Goal: Task Accomplishment & Management: Complete application form

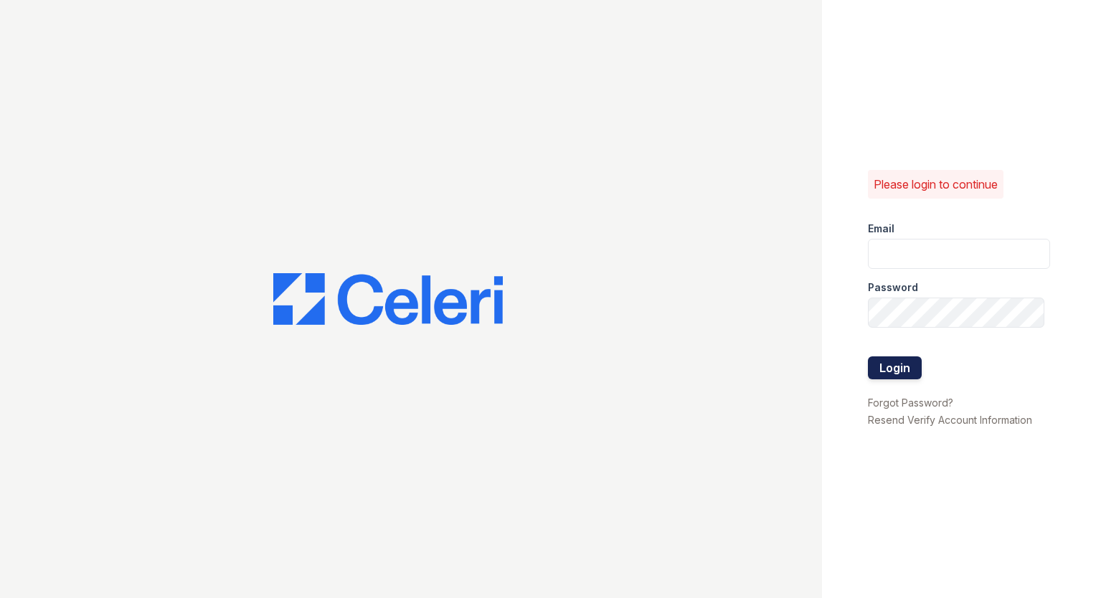
type input "[EMAIL_ADDRESS][DOMAIN_NAME]"
click at [888, 357] on button "Login" at bounding box center [895, 368] width 54 height 23
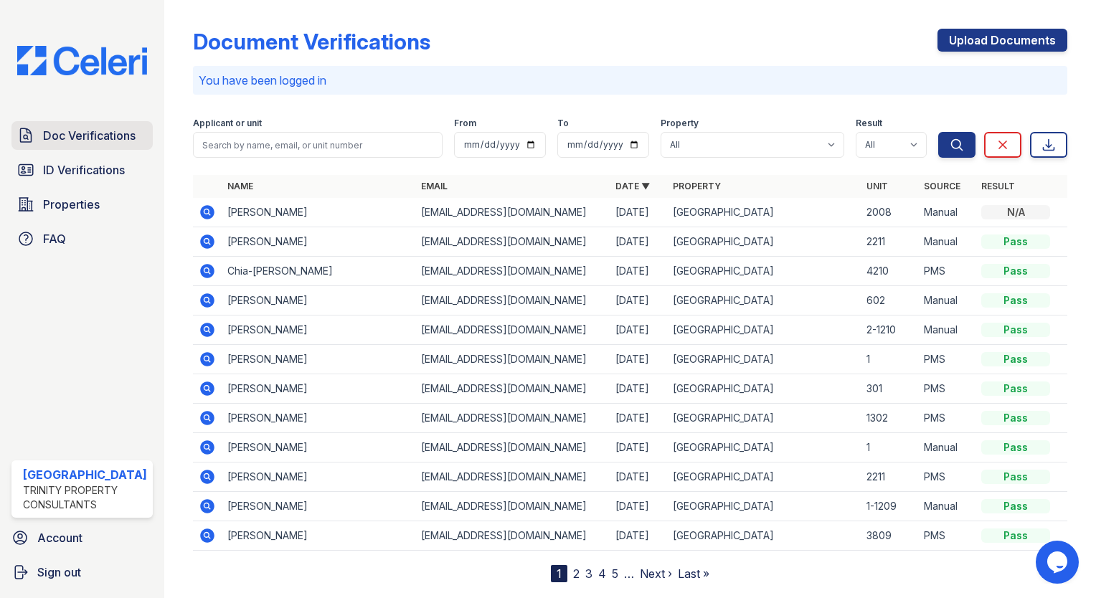
click at [78, 139] on span "Doc Verifications" at bounding box center [89, 135] width 93 height 17
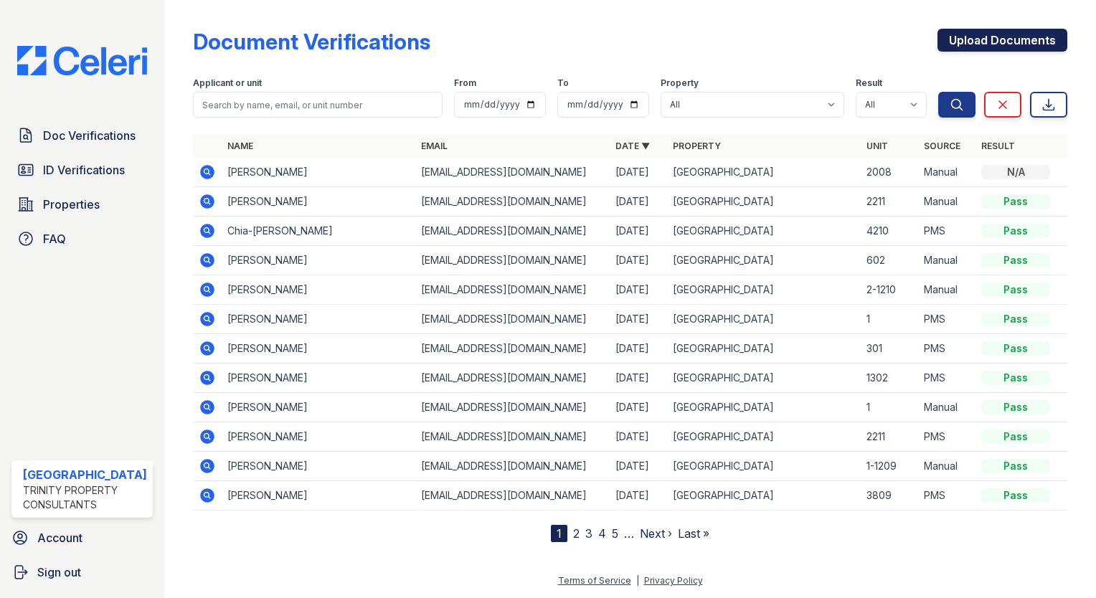
click at [1064, 33] on link "Upload Documents" at bounding box center [1003, 40] width 130 height 23
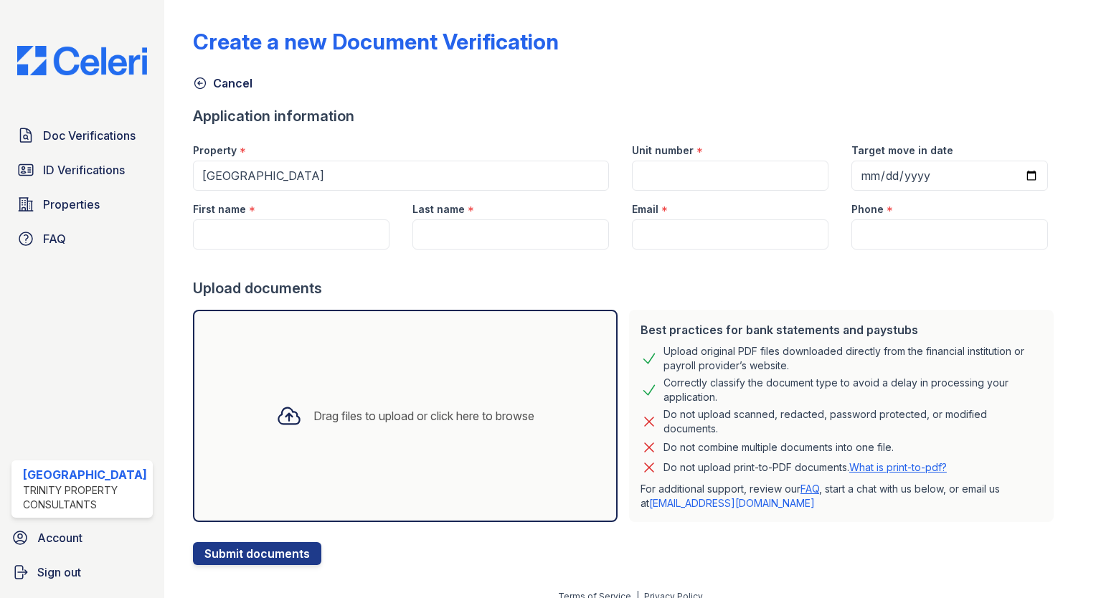
click at [709, 157] on div "Unit number *" at bounding box center [730, 146] width 197 height 29
click at [705, 165] on input "Unit number" at bounding box center [730, 176] width 197 height 30
type input "2009B"
type input "[DATE]"
type input "[PERSON_NAME]"
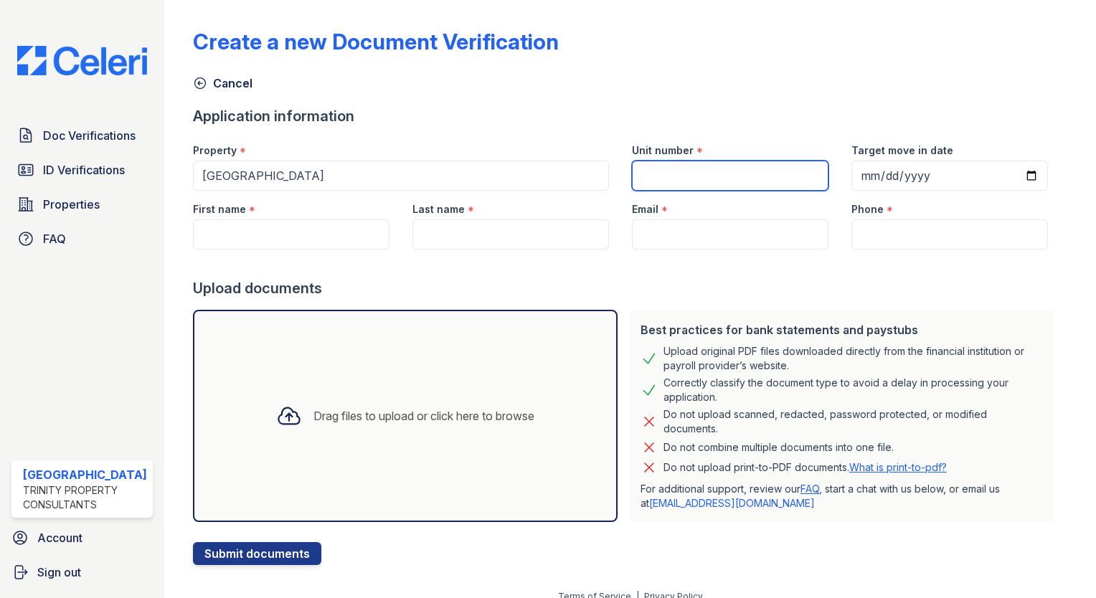
type input "Chrzastowski"
type input "[EMAIL_ADDRESS][DOMAIN_NAME]"
type input "[PHONE_NUMBER]"
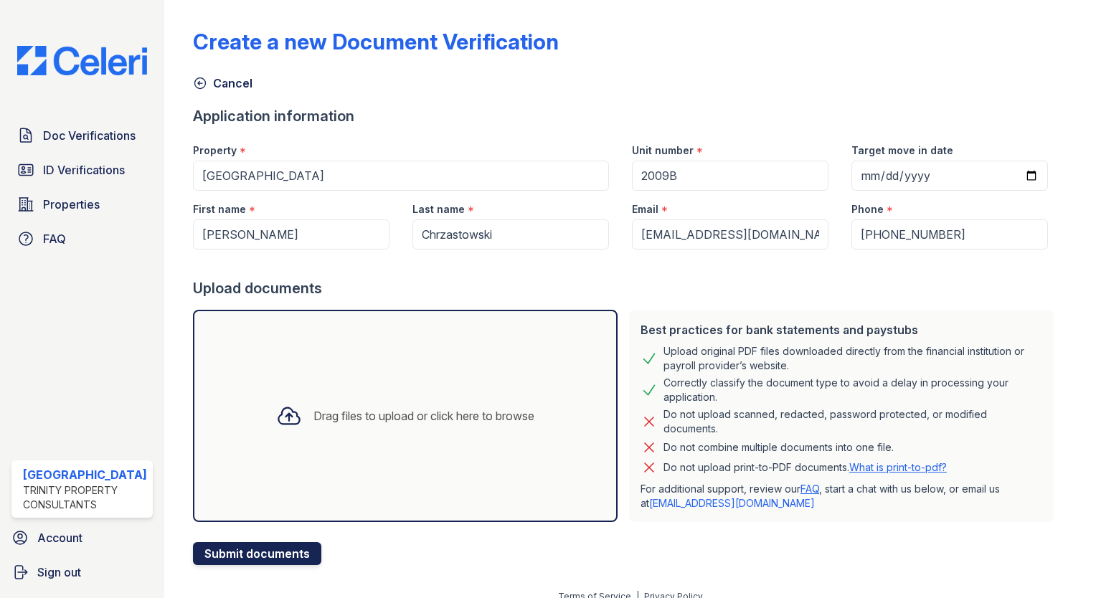
drag, startPoint x: 401, startPoint y: 392, endPoint x: 268, endPoint y: 557, distance: 211.8
click at [268, 557] on button "Submit documents" at bounding box center [257, 553] width 128 height 23
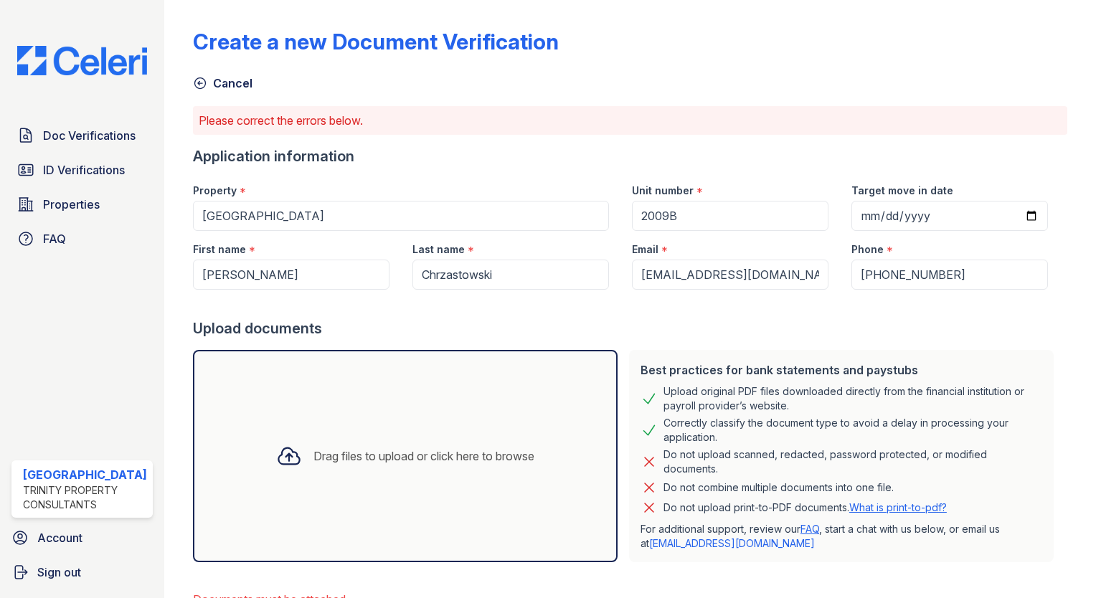
click at [340, 439] on div "Drag files to upload or click here to browse" at bounding box center [405, 456] width 281 height 49
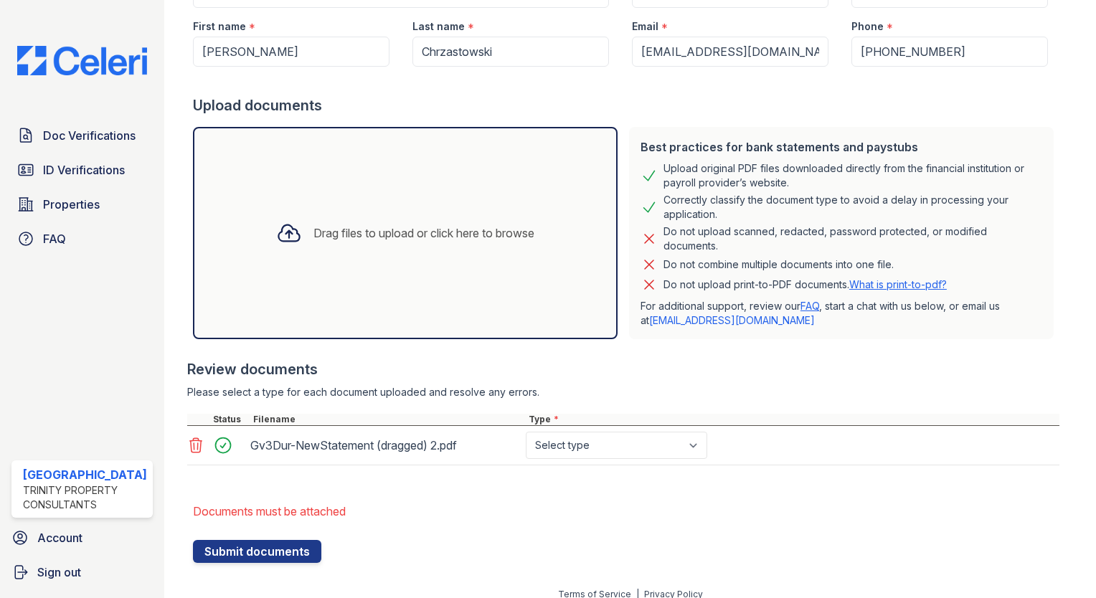
scroll to position [235, 0]
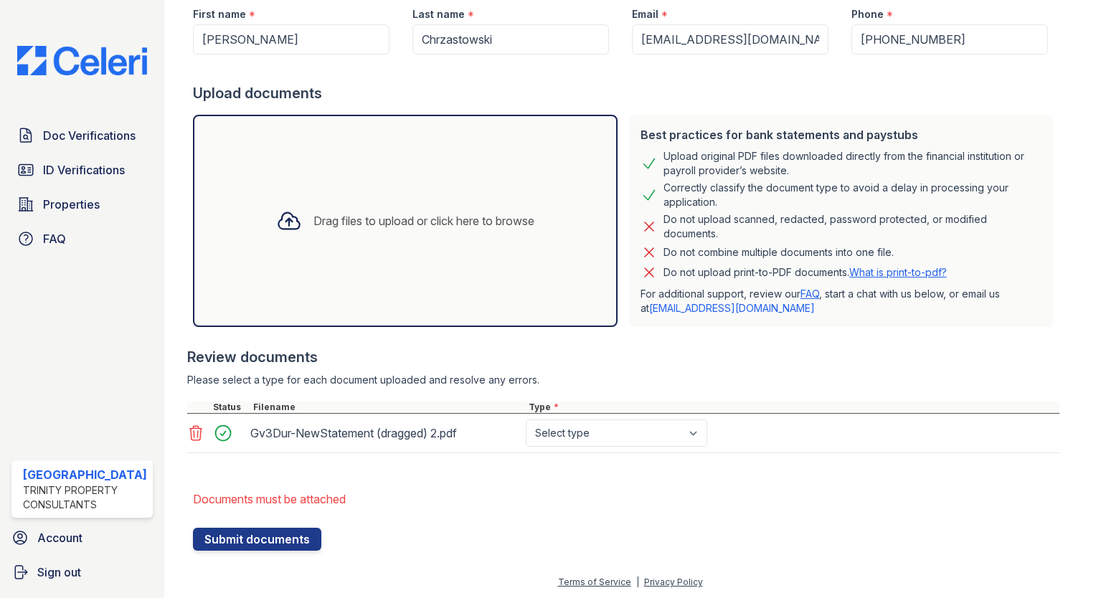
click at [290, 526] on div at bounding box center [626, 521] width 867 height 14
click at [288, 539] on button "Submit documents" at bounding box center [257, 539] width 128 height 23
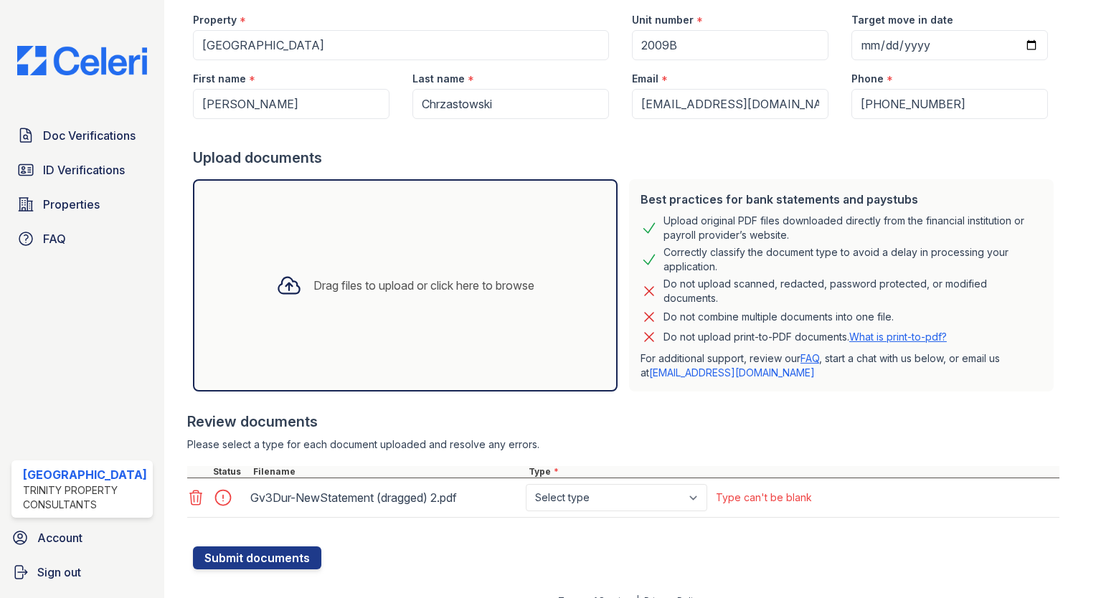
scroll to position [189, 0]
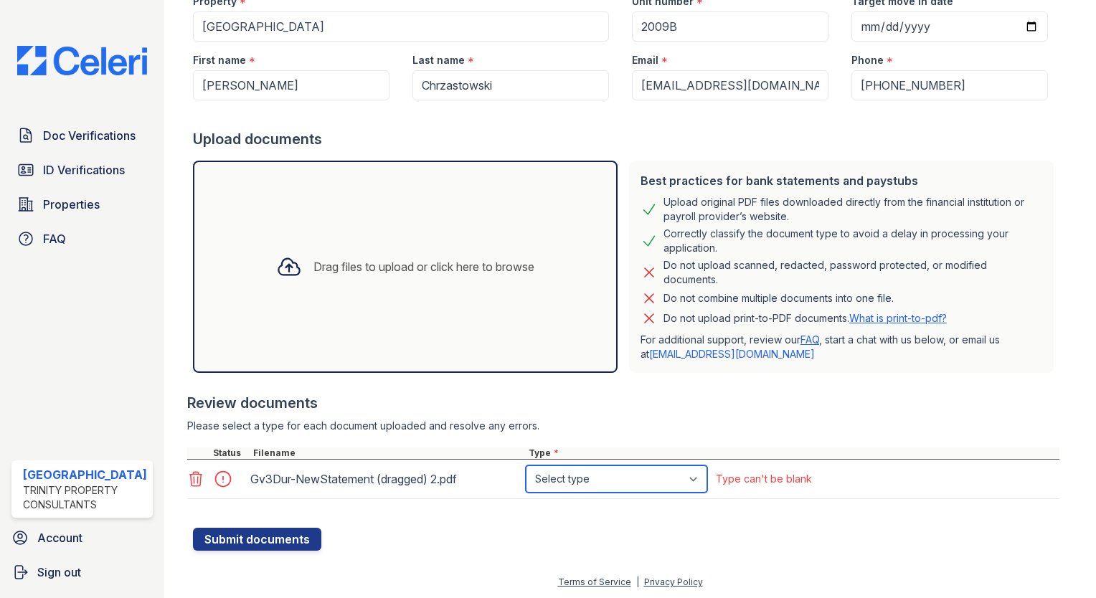
click at [533, 479] on select "Select type Paystub Bank Statement Offer Letter Tax Documents Benefit Award Let…" at bounding box center [617, 479] width 182 height 27
select select "bank_statement"
click at [526, 466] on select "Select type Paystub Bank Statement Offer Letter Tax Documents Benefit Award Let…" at bounding box center [617, 479] width 182 height 27
click at [283, 541] on button "Submit documents" at bounding box center [257, 539] width 128 height 23
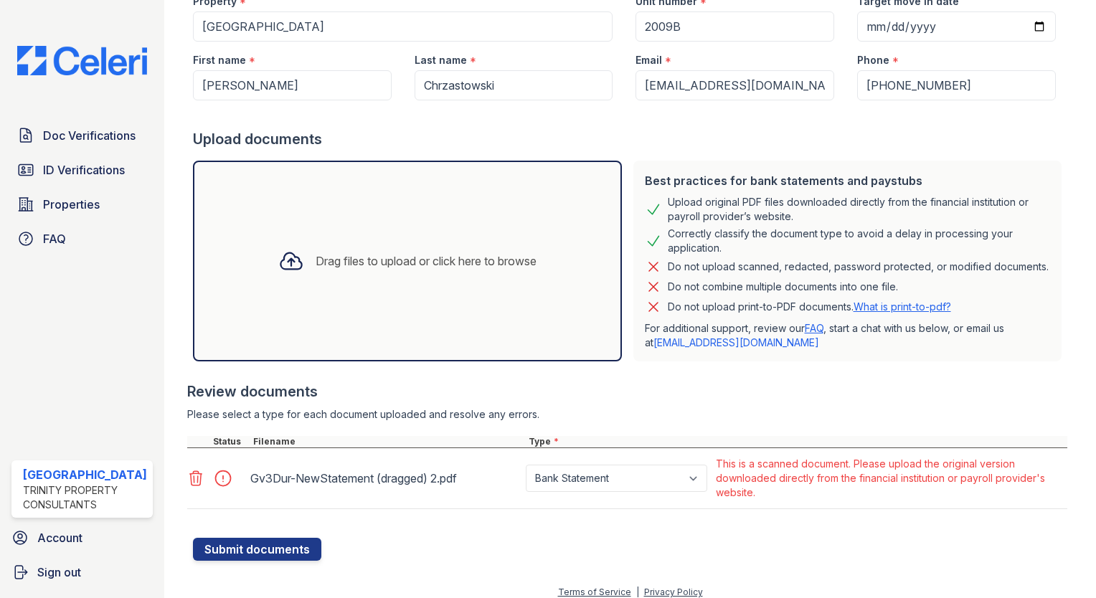
scroll to position [199, 0]
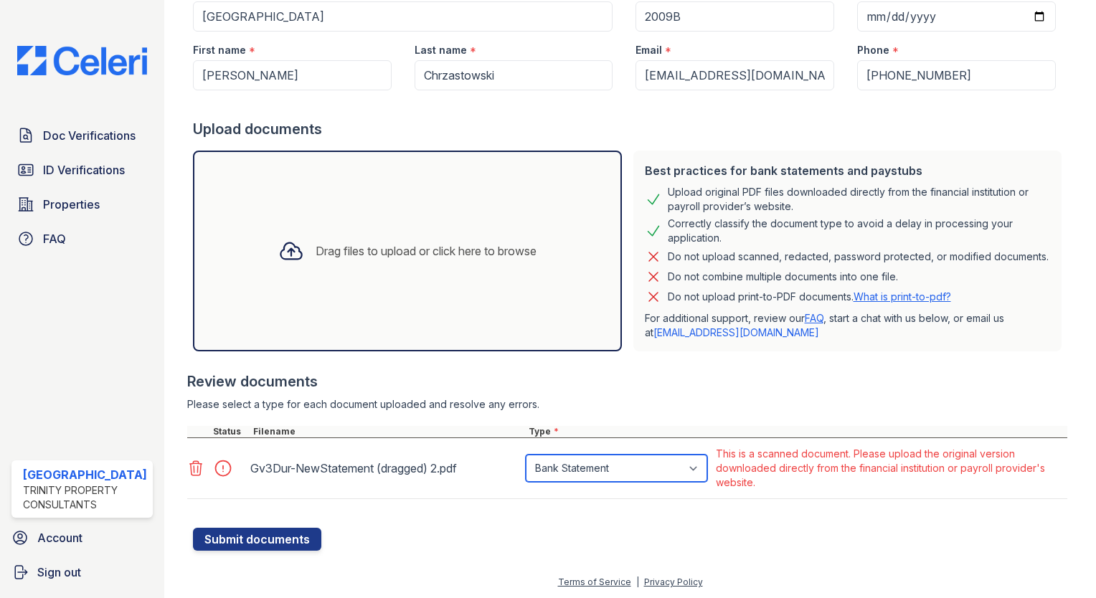
click at [603, 462] on select "Paystub Bank Statement Offer Letter Tax Documents Benefit Award Letter Investme…" at bounding box center [617, 468] width 182 height 27
select select "paystub"
click at [526, 455] on select "Paystub Bank Statement Offer Letter Tax Documents Benefit Award Letter Investme…" at bounding box center [617, 468] width 182 height 27
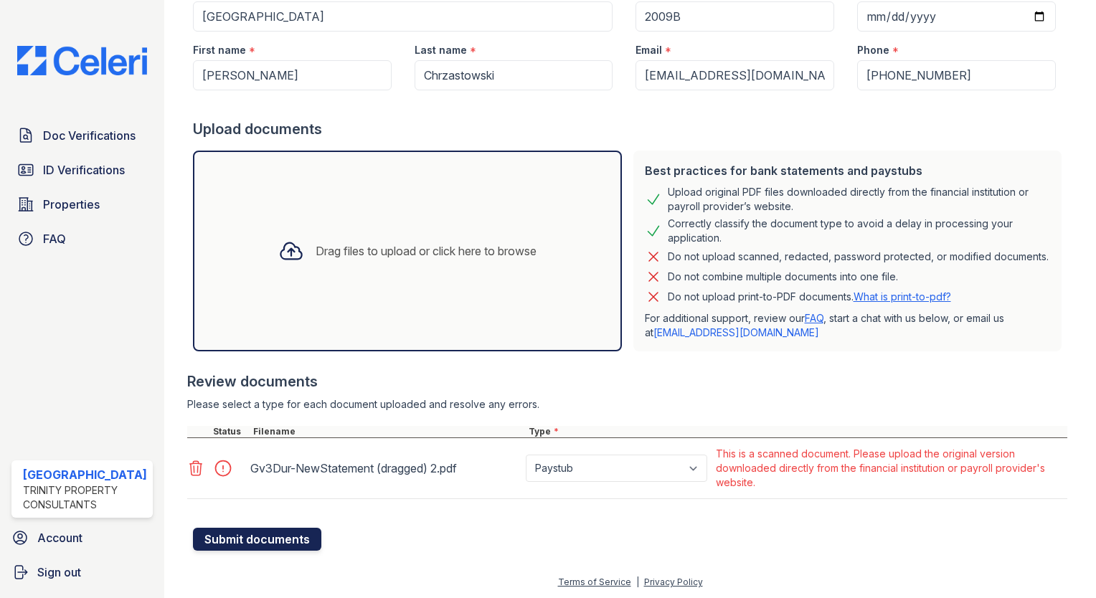
click at [265, 531] on button "Submit documents" at bounding box center [257, 539] width 128 height 23
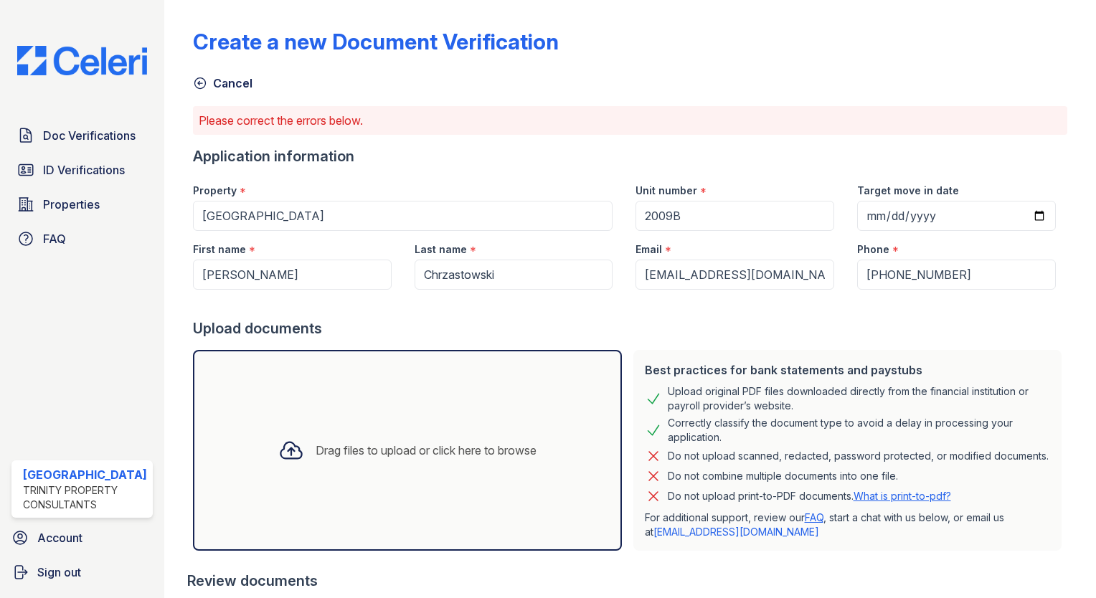
scroll to position [0, 0]
click at [323, 275] on input "[PERSON_NAME]" at bounding box center [292, 275] width 199 height 30
click at [519, 271] on input "Chrzastowski" at bounding box center [514, 275] width 199 height 30
click at [755, 260] on input "[EMAIL_ADDRESS][DOMAIN_NAME]" at bounding box center [735, 275] width 199 height 30
click at [976, 269] on input "[PHONE_NUMBER]" at bounding box center [956, 275] width 199 height 30
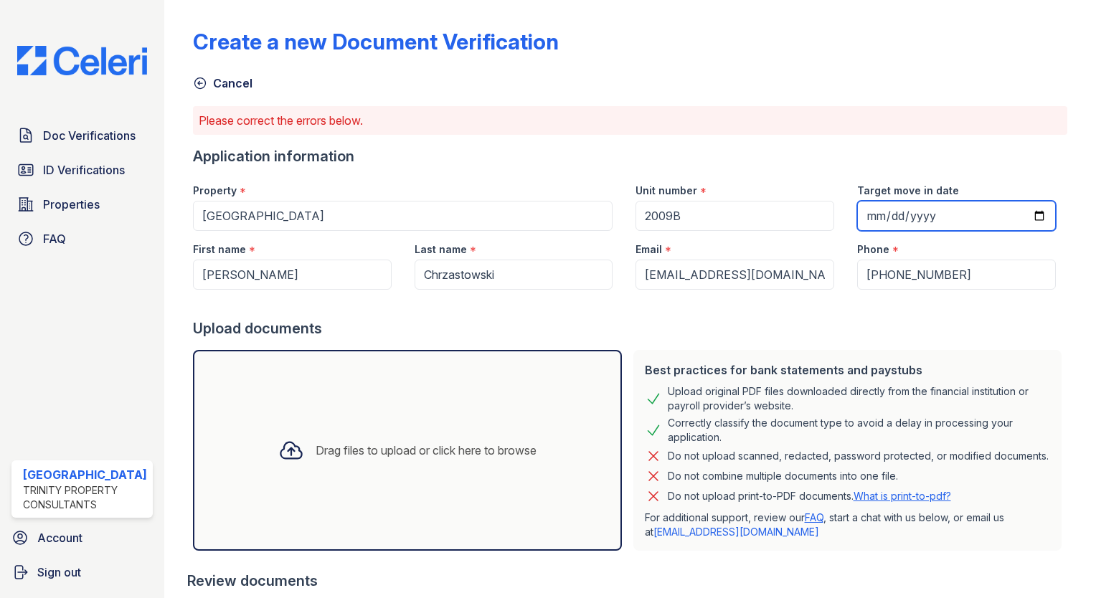
click at [953, 219] on input "[DATE]" at bounding box center [956, 216] width 199 height 30
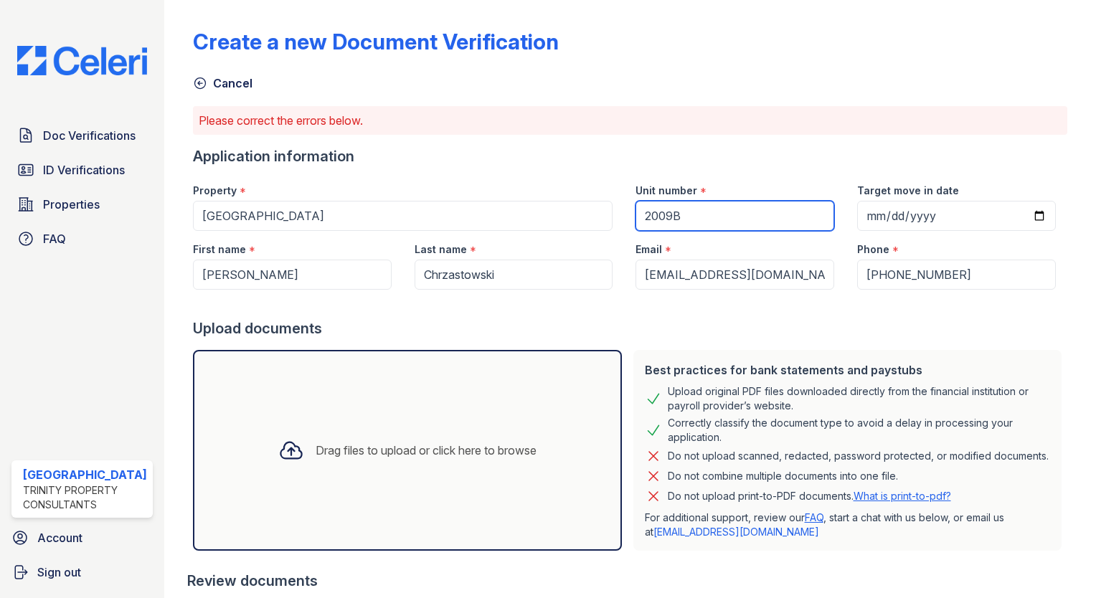
click at [759, 217] on input "2009B" at bounding box center [735, 216] width 199 height 30
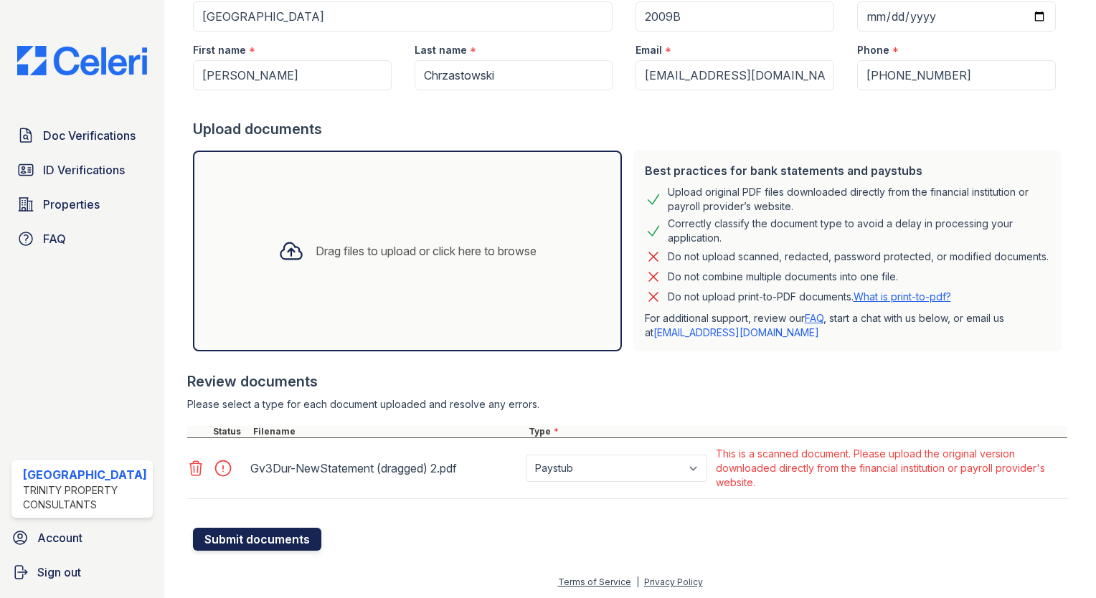
click at [238, 542] on button "Submit documents" at bounding box center [257, 539] width 128 height 23
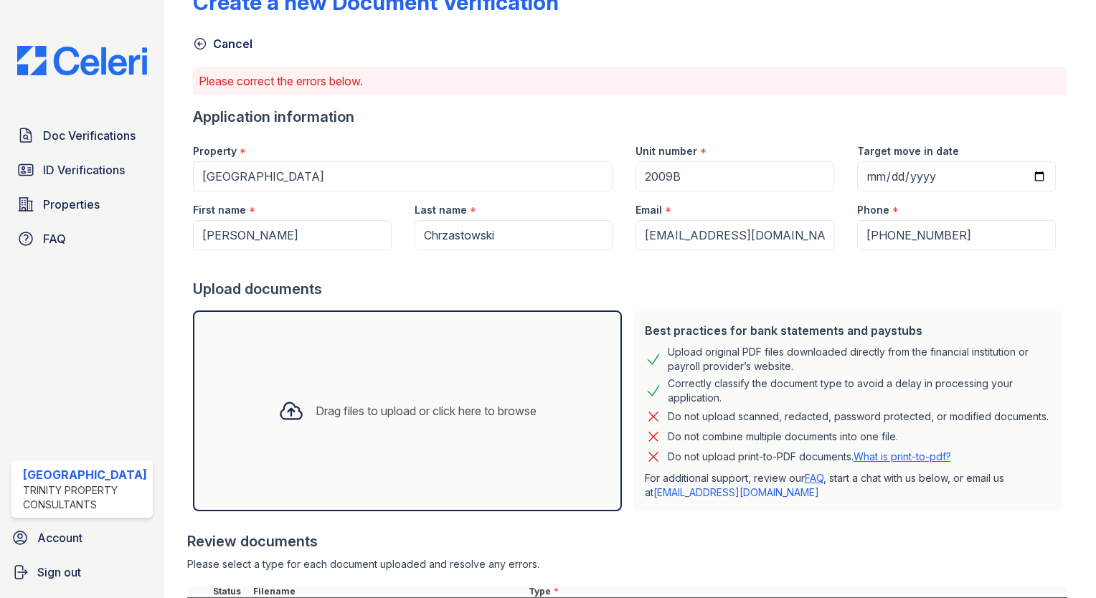
scroll to position [0, 0]
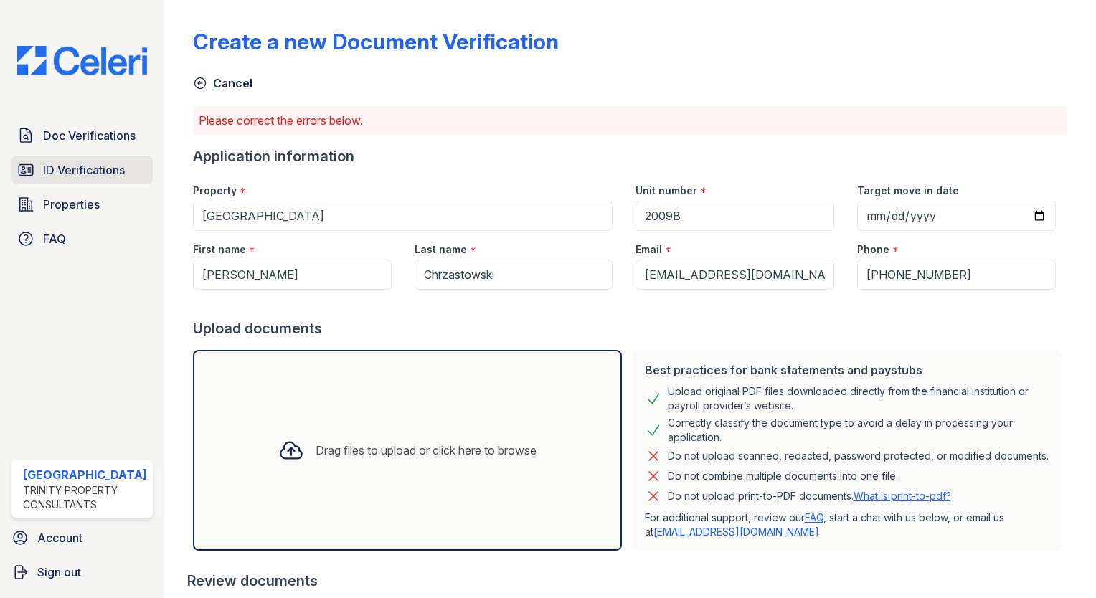
click at [111, 179] on link "ID Verifications" at bounding box center [81, 170] width 141 height 29
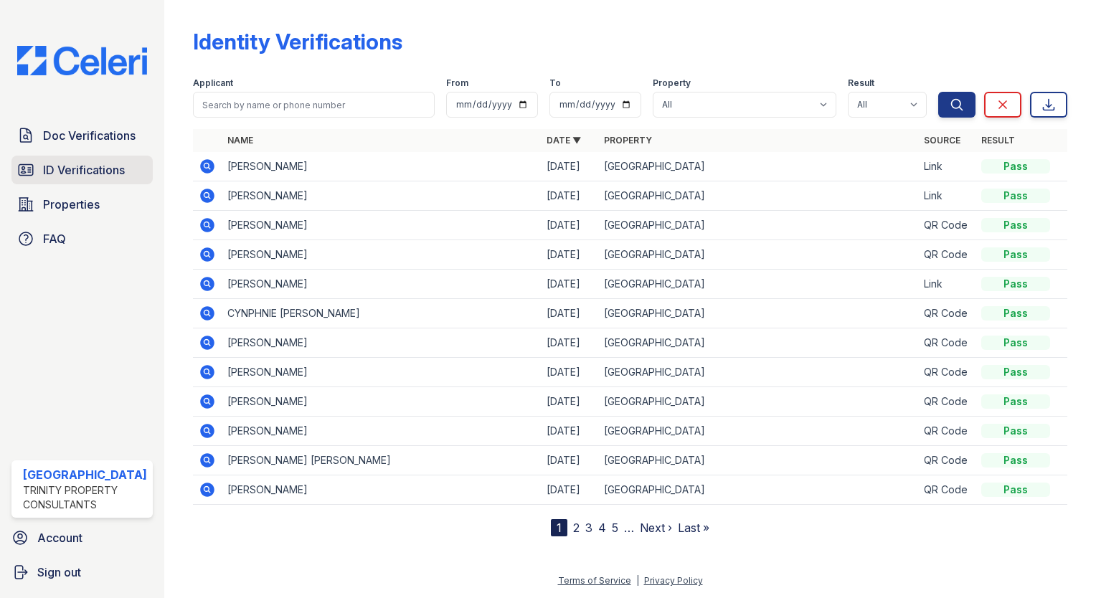
click at [88, 171] on span "ID Verifications" at bounding box center [84, 169] width 82 height 17
click at [114, 123] on link "Doc Verifications" at bounding box center [81, 135] width 141 height 29
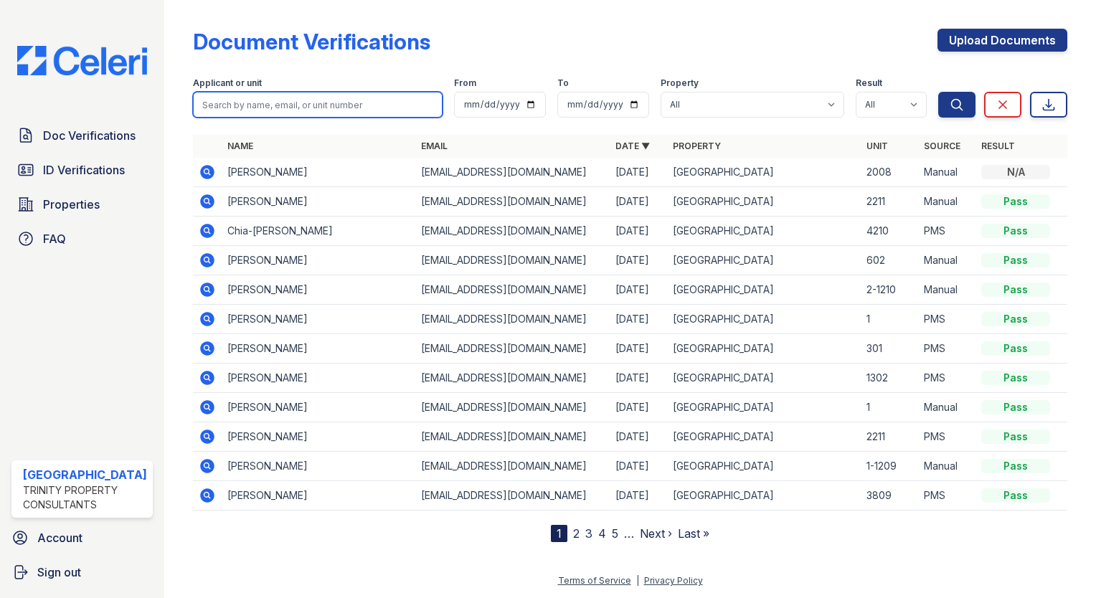
click at [238, 96] on input "search" at bounding box center [318, 105] width 250 height 26
type input "chrz"
click at [938, 92] on button "Search" at bounding box center [956, 105] width 37 height 26
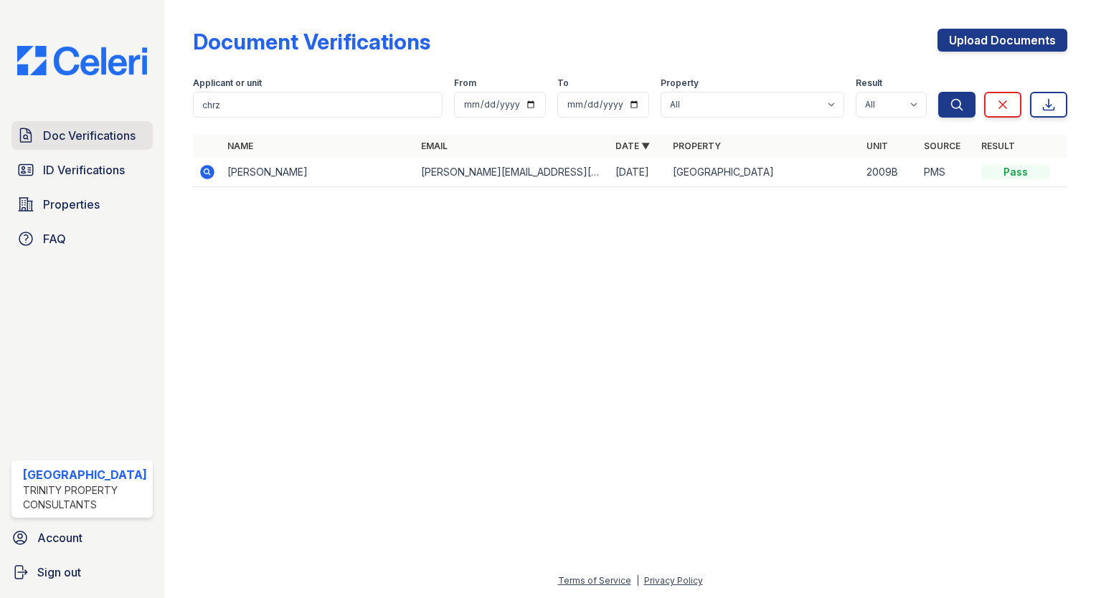
click at [96, 128] on span "Doc Verifications" at bounding box center [89, 135] width 93 height 17
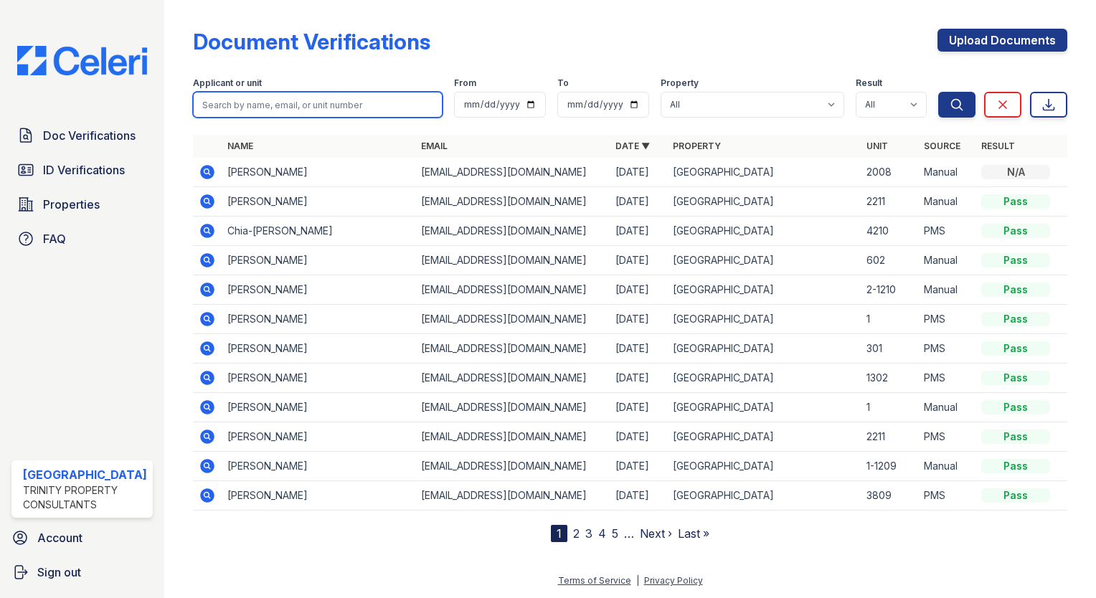
click at [250, 105] on input "search" at bounding box center [318, 105] width 250 height 26
type input "chrz"
click at [938, 92] on button "Search" at bounding box center [956, 105] width 37 height 26
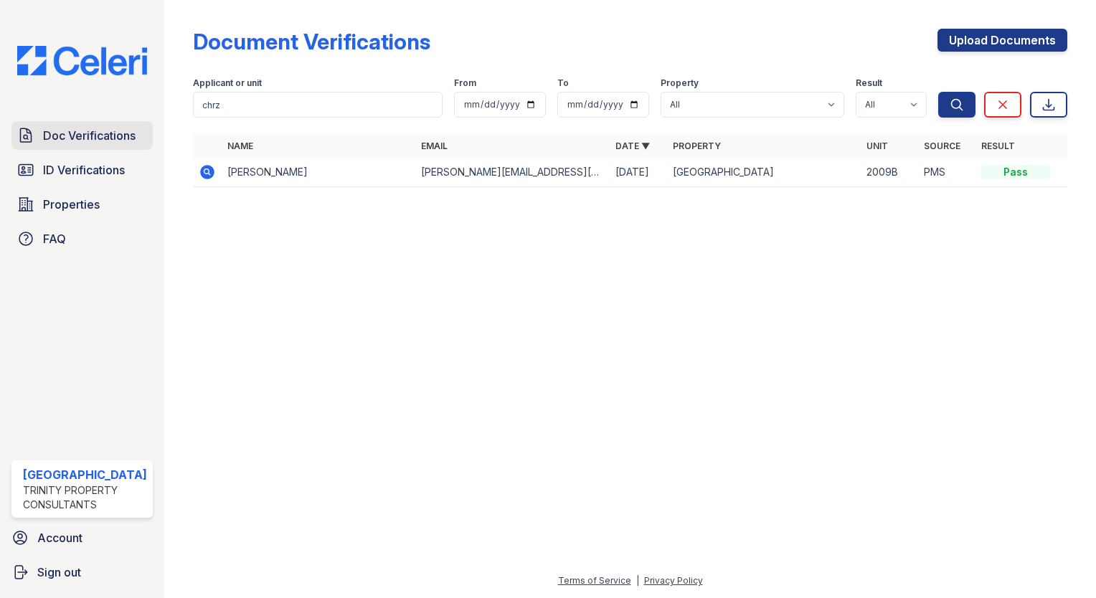
click at [69, 132] on span "Doc Verifications" at bounding box center [89, 135] width 93 height 17
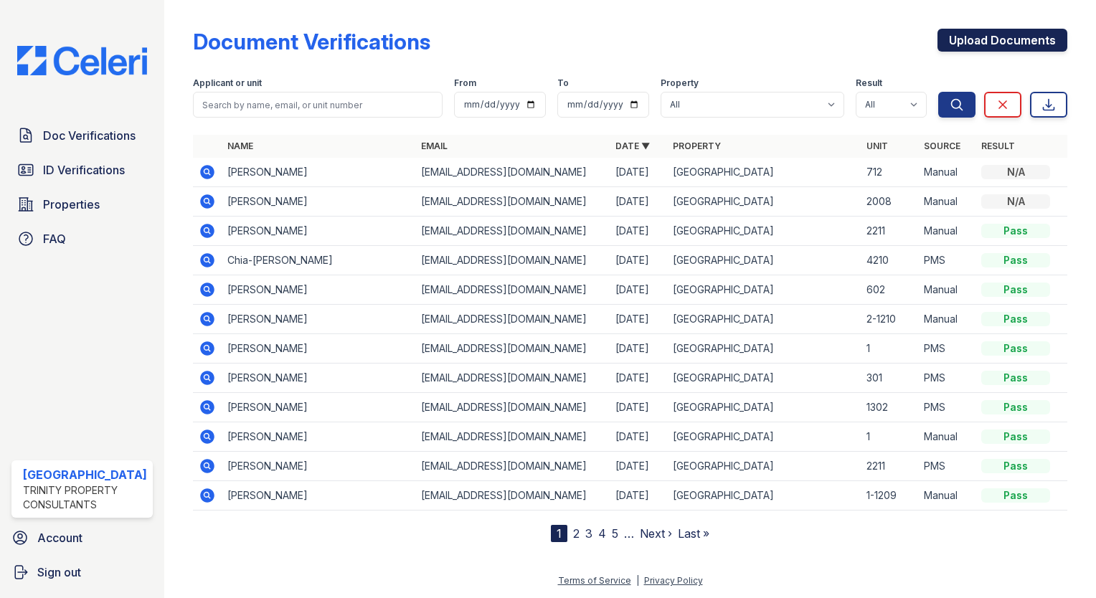
click at [1003, 37] on link "Upload Documents" at bounding box center [1003, 40] width 130 height 23
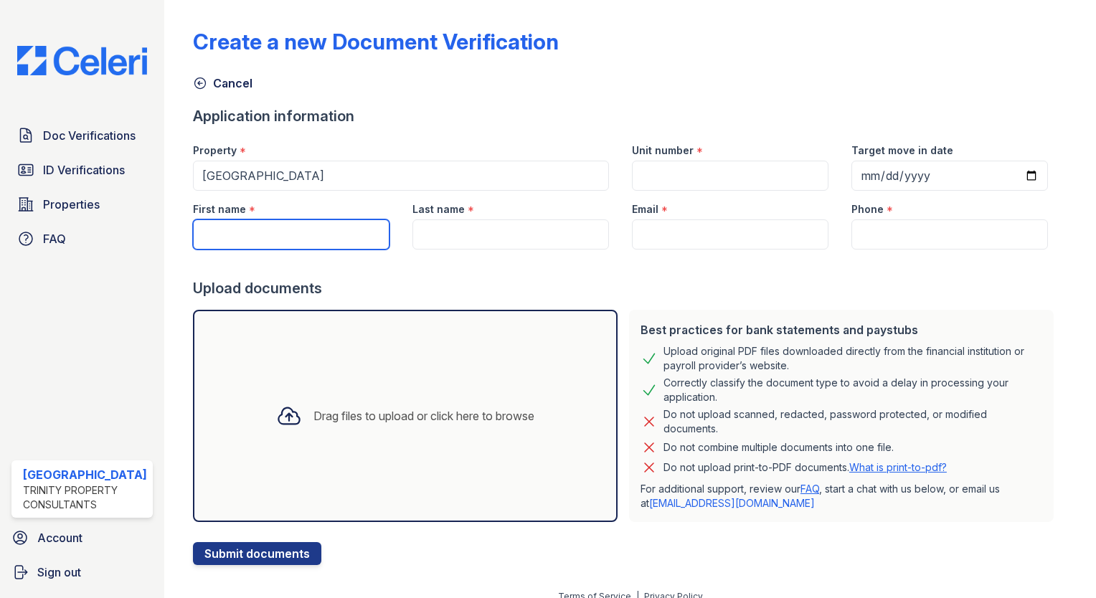
click at [306, 227] on input "First name" at bounding box center [291, 235] width 197 height 30
type input "[PERSON_NAME]"
type input "2009B"
type input "[DATE]"
type input "Chrzastowski"
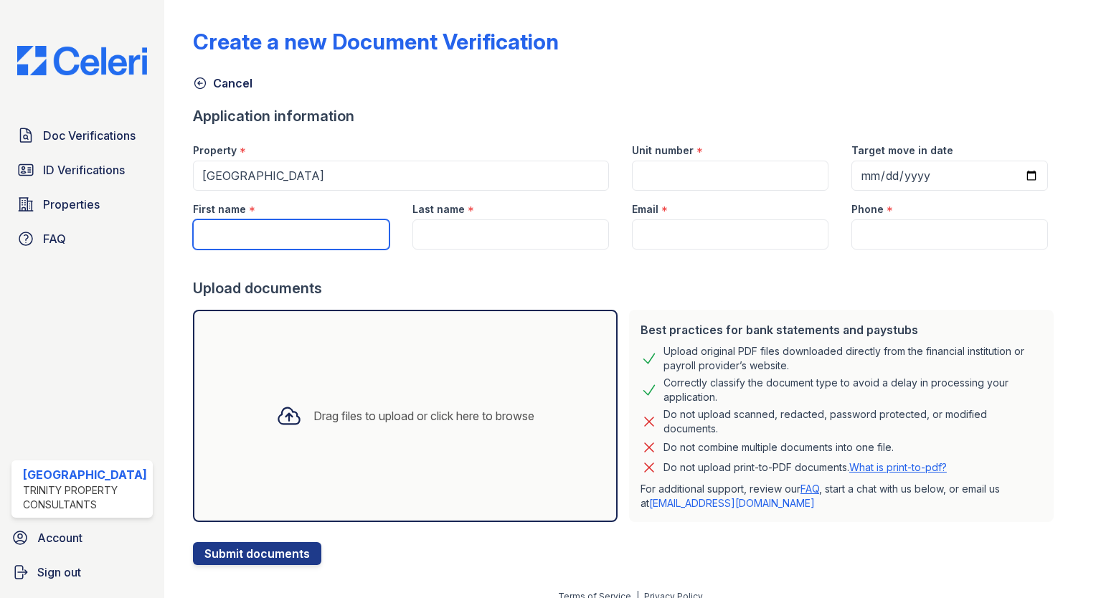
type input "[EMAIL_ADDRESS][DOMAIN_NAME]"
type input "[PHONE_NUMBER]"
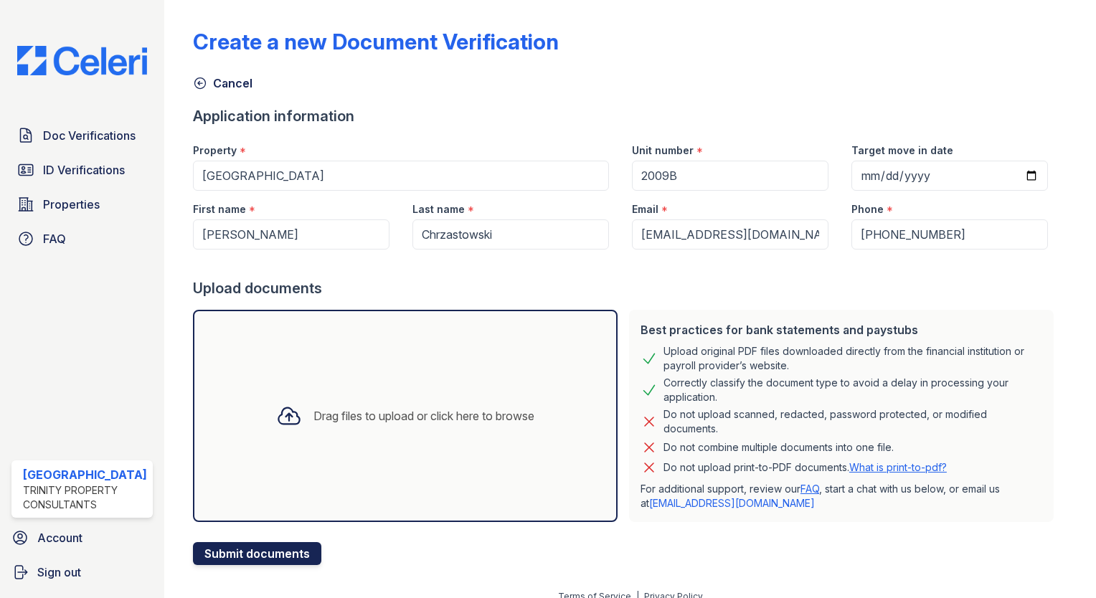
click at [298, 557] on button "Submit documents" at bounding box center [257, 553] width 128 height 23
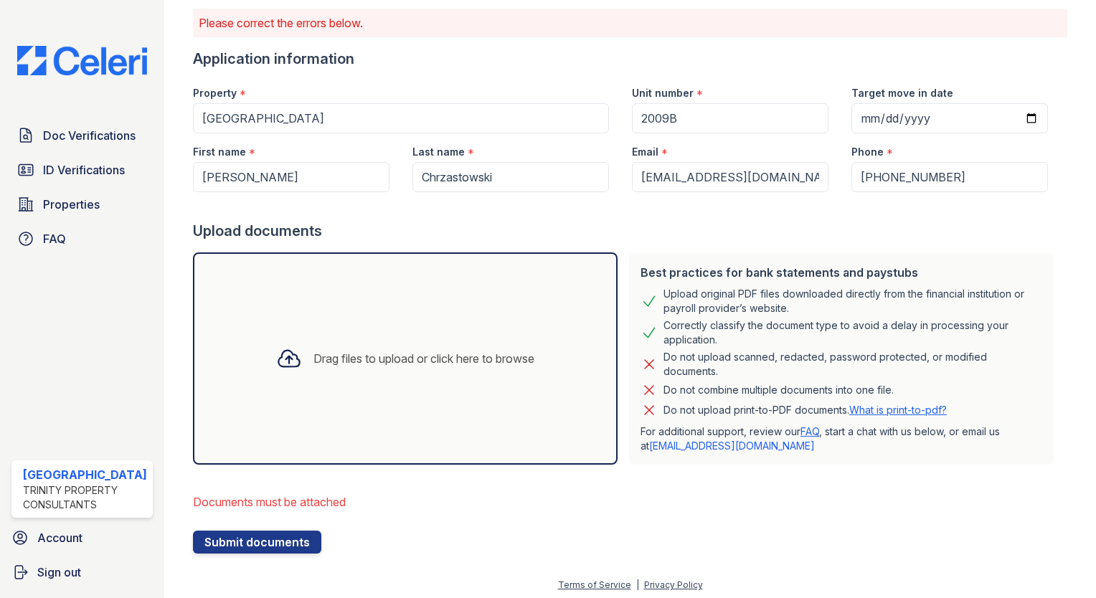
scroll to position [100, 0]
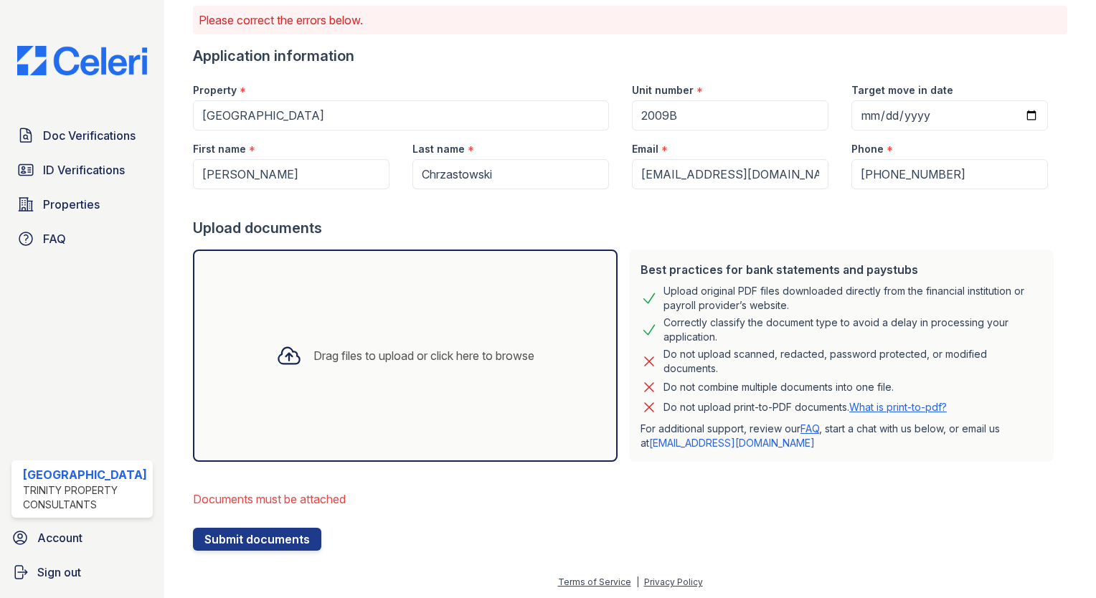
click at [282, 353] on icon at bounding box center [288, 356] width 21 height 17
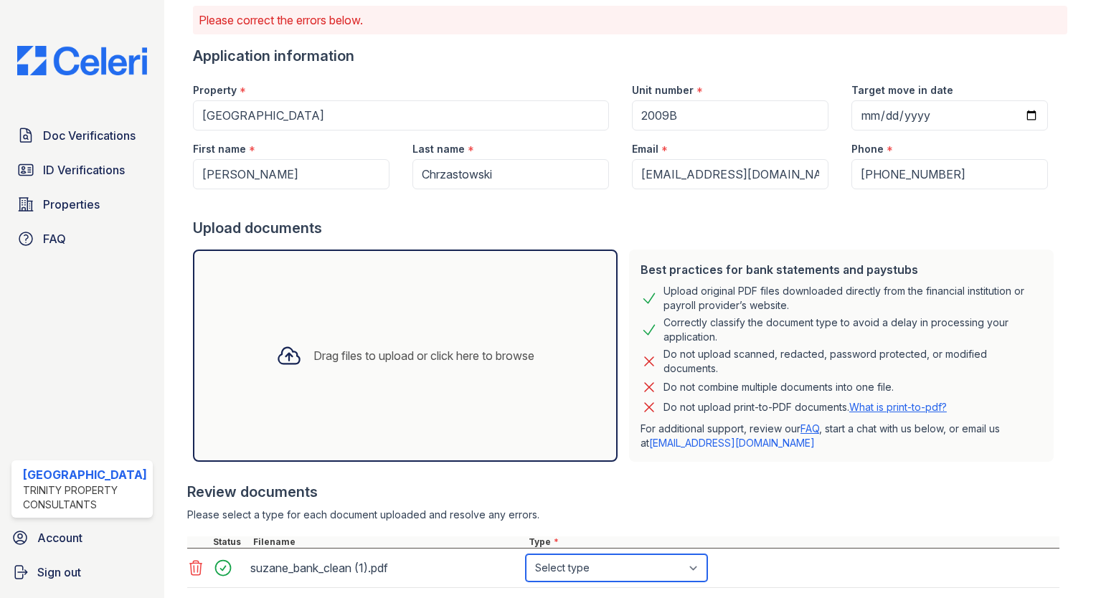
click at [597, 570] on select "Select type Paystub Bank Statement Offer Letter Tax Documents Benefit Award Let…" at bounding box center [617, 568] width 182 height 27
select select "bank_statement"
click at [526, 555] on select "Select type Paystub Bank Statement Offer Letter Tax Documents Benefit Award Let…" at bounding box center [617, 568] width 182 height 27
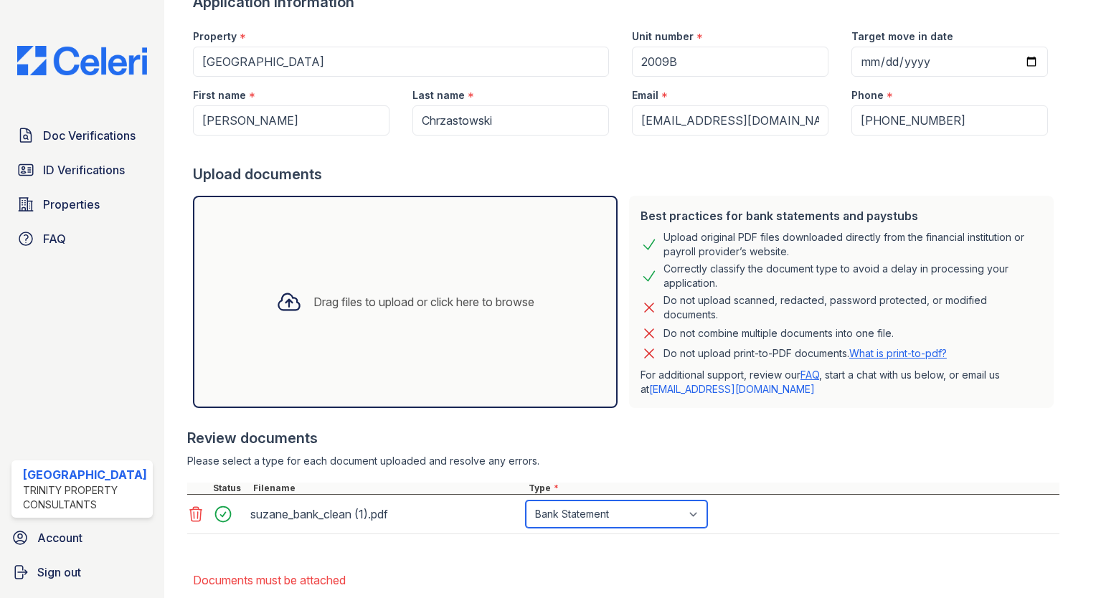
scroll to position [235, 0]
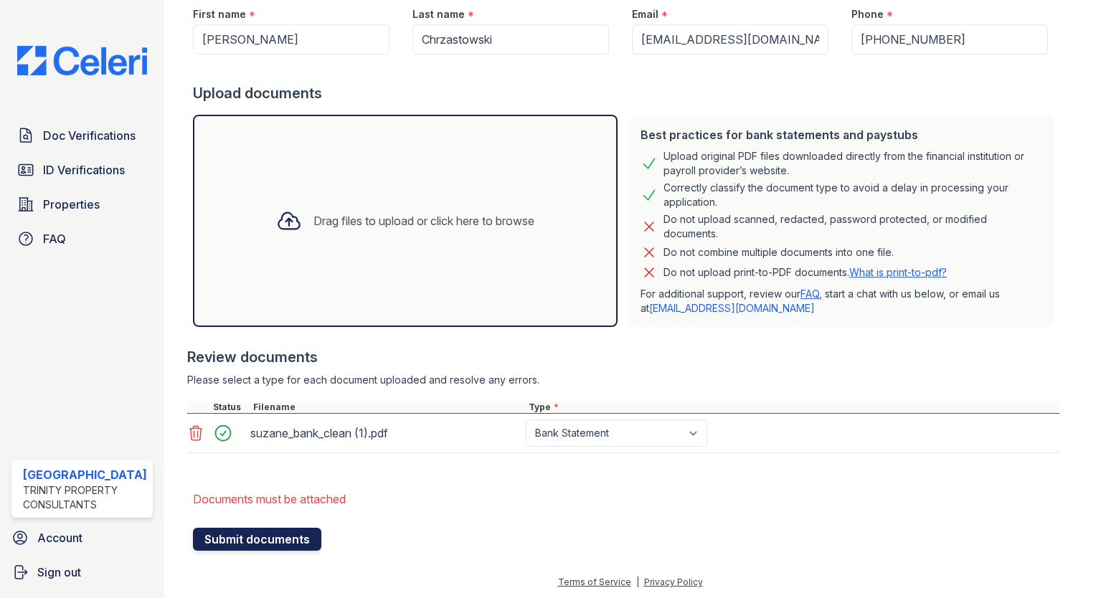
click at [270, 536] on button "Submit documents" at bounding box center [257, 539] width 128 height 23
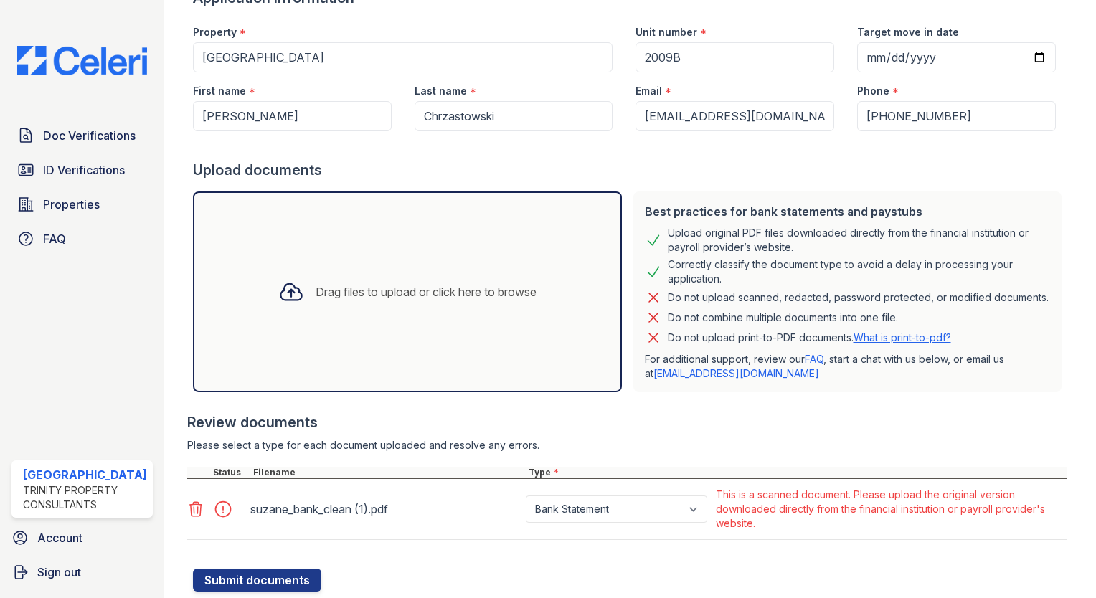
scroll to position [199, 0]
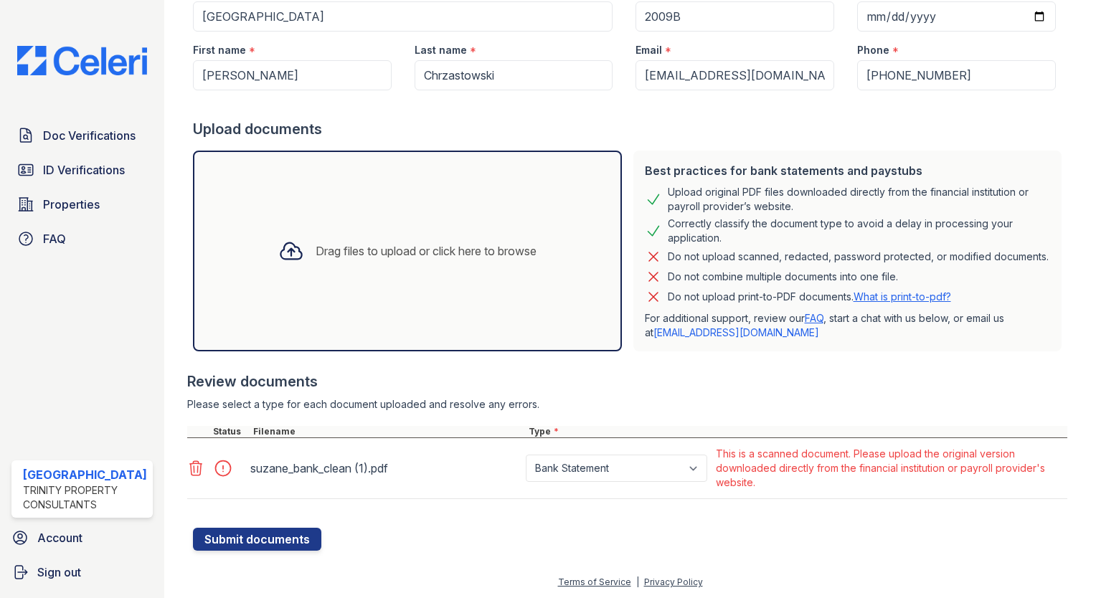
click at [189, 466] on icon at bounding box center [195, 468] width 17 height 17
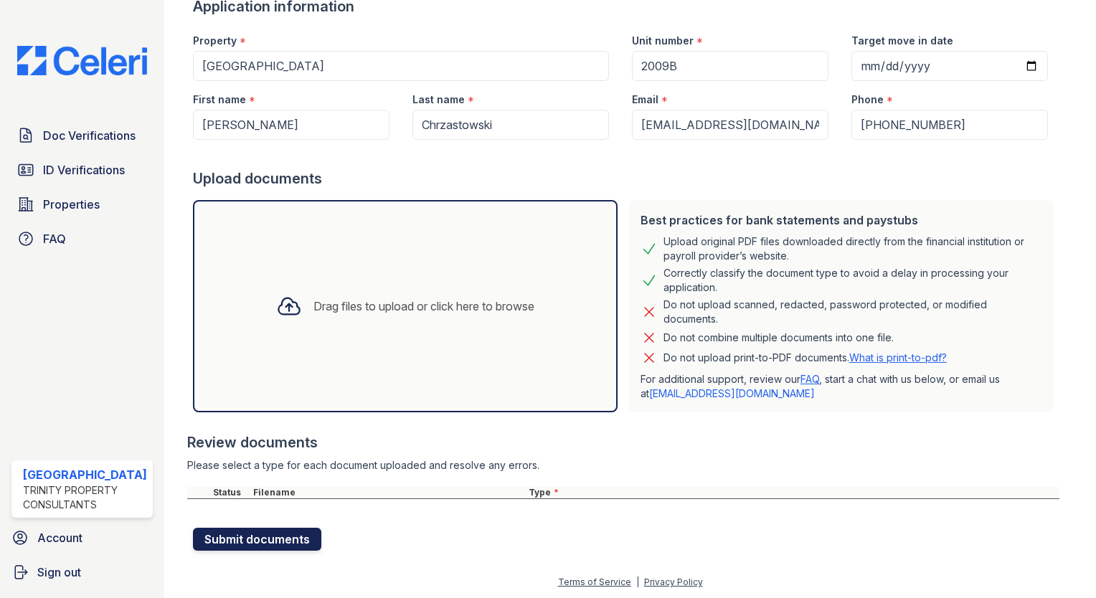
click at [281, 529] on button "Submit documents" at bounding box center [257, 539] width 128 height 23
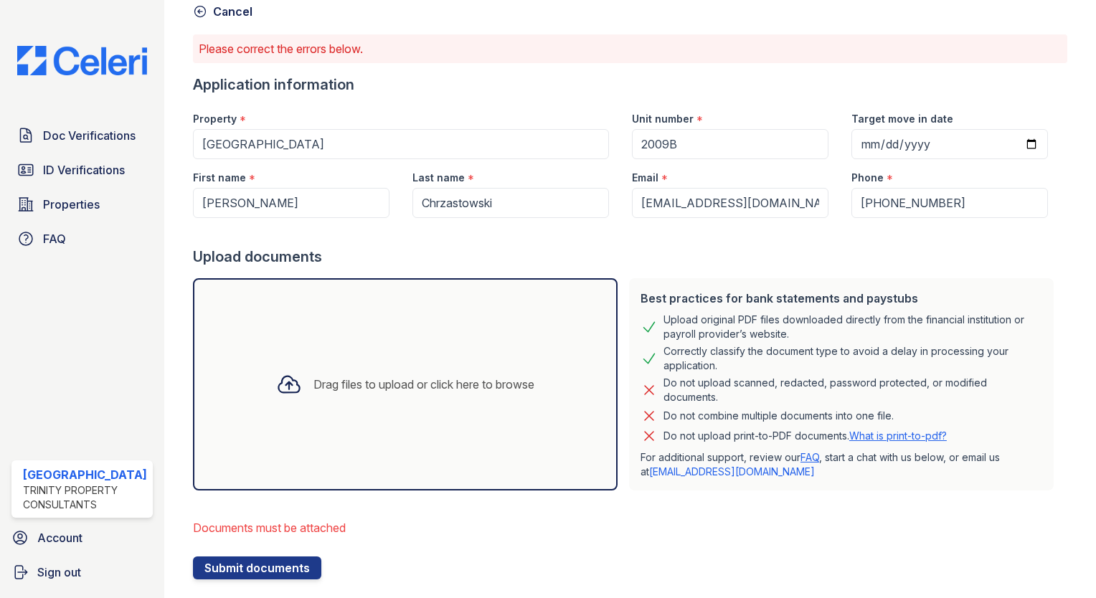
scroll to position [100, 0]
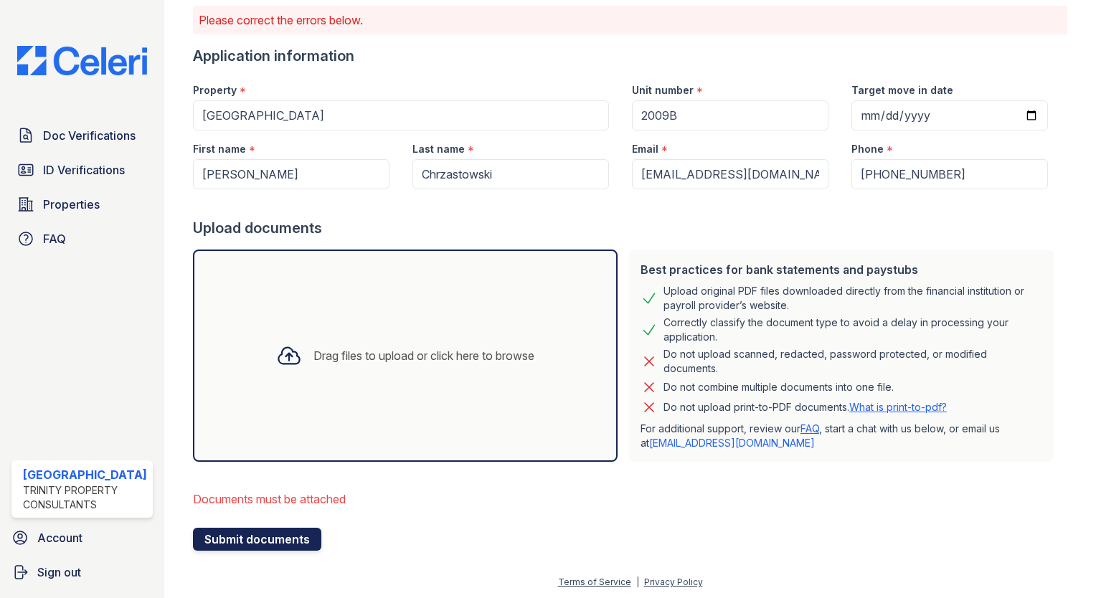
click at [249, 541] on button "Submit documents" at bounding box center [257, 539] width 128 height 23
click at [416, 335] on div "Drag files to upload or click here to browse" at bounding box center [405, 355] width 281 height 49
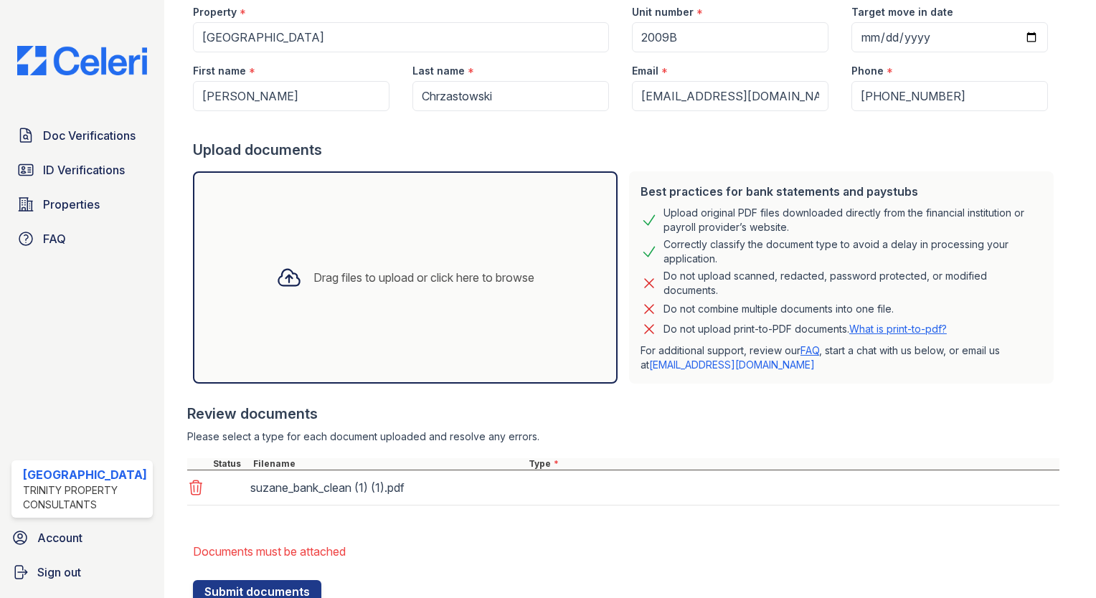
scroll to position [231, 0]
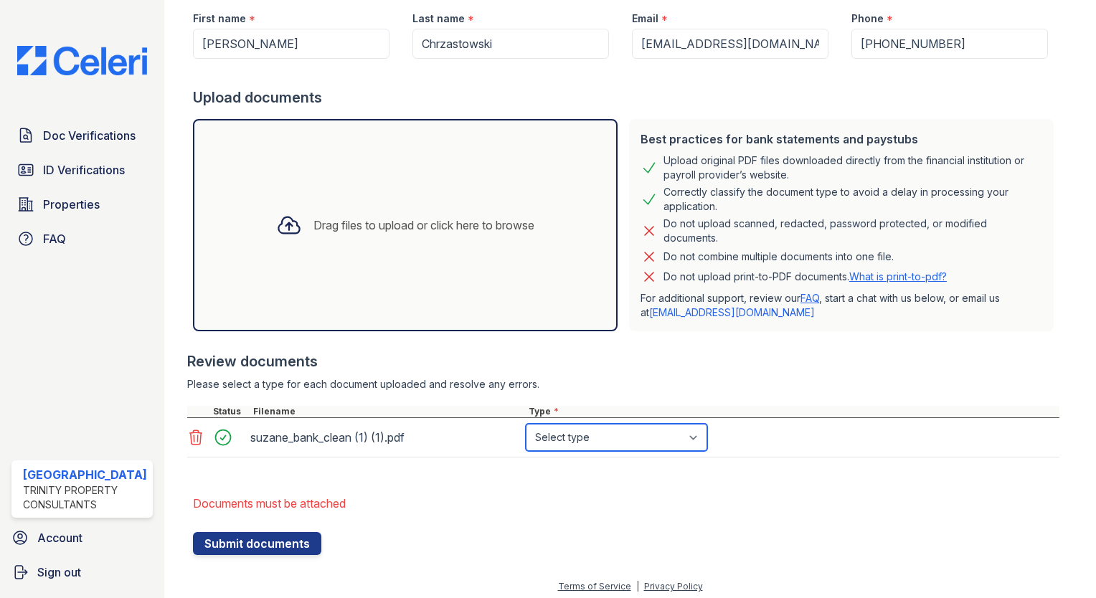
click at [592, 441] on select "Select type Paystub Bank Statement Offer Letter Tax Documents Benefit Award Let…" at bounding box center [617, 437] width 182 height 27
select select "bank_statement"
click at [526, 424] on select "Select type Paystub Bank Statement Offer Letter Tax Documents Benefit Award Let…" at bounding box center [617, 437] width 182 height 27
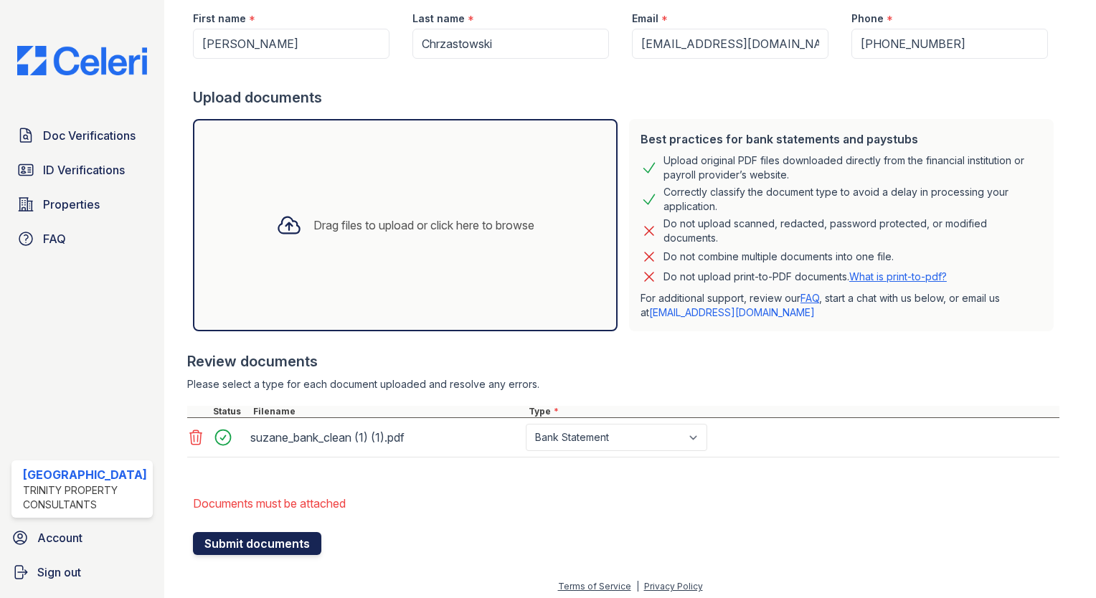
click at [298, 547] on button "Submit documents" at bounding box center [257, 543] width 128 height 23
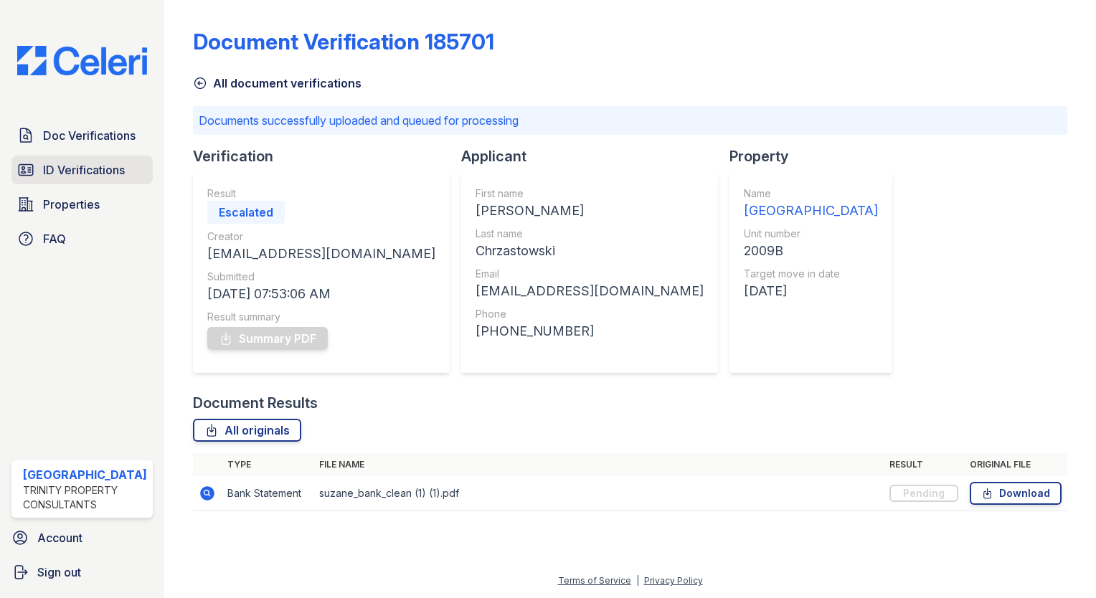
click at [125, 167] on span "ID Verifications" at bounding box center [84, 169] width 82 height 17
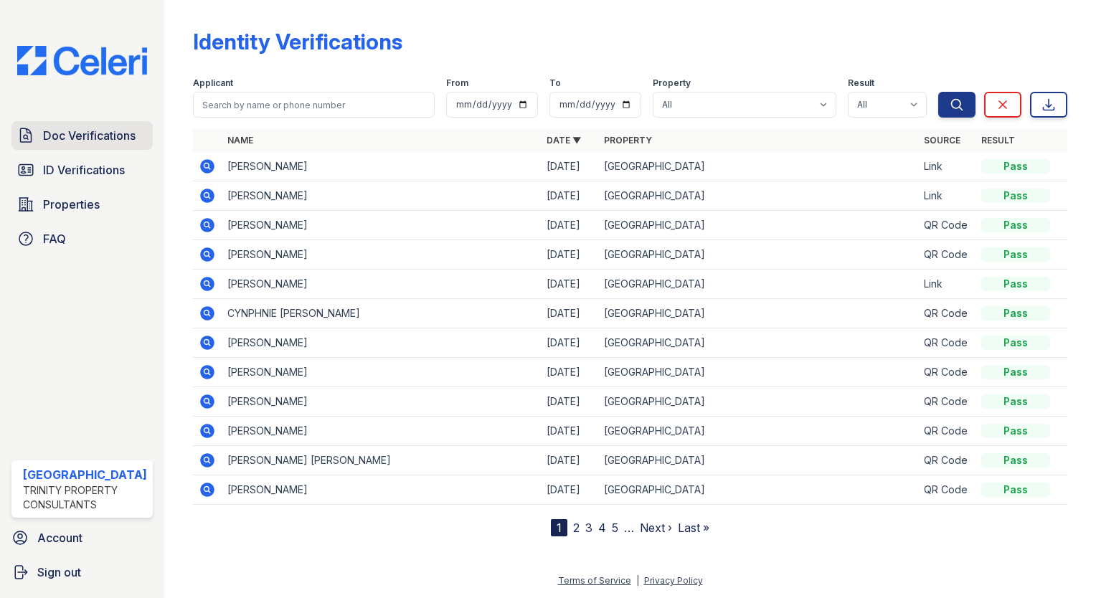
click at [121, 128] on span "Doc Verifications" at bounding box center [89, 135] width 93 height 17
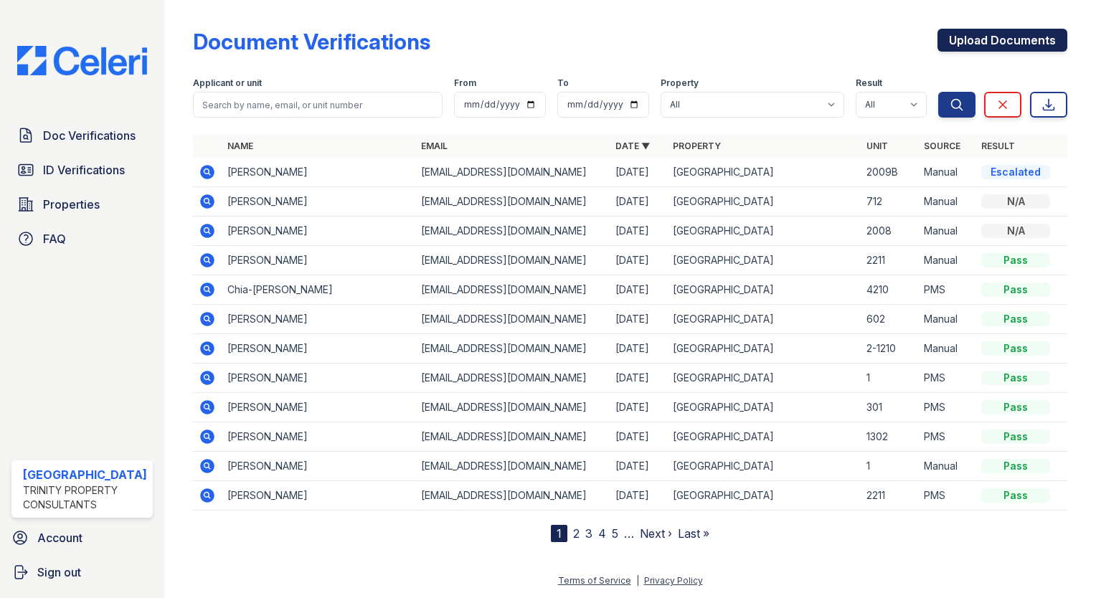
click at [989, 42] on link "Upload Documents" at bounding box center [1003, 40] width 130 height 23
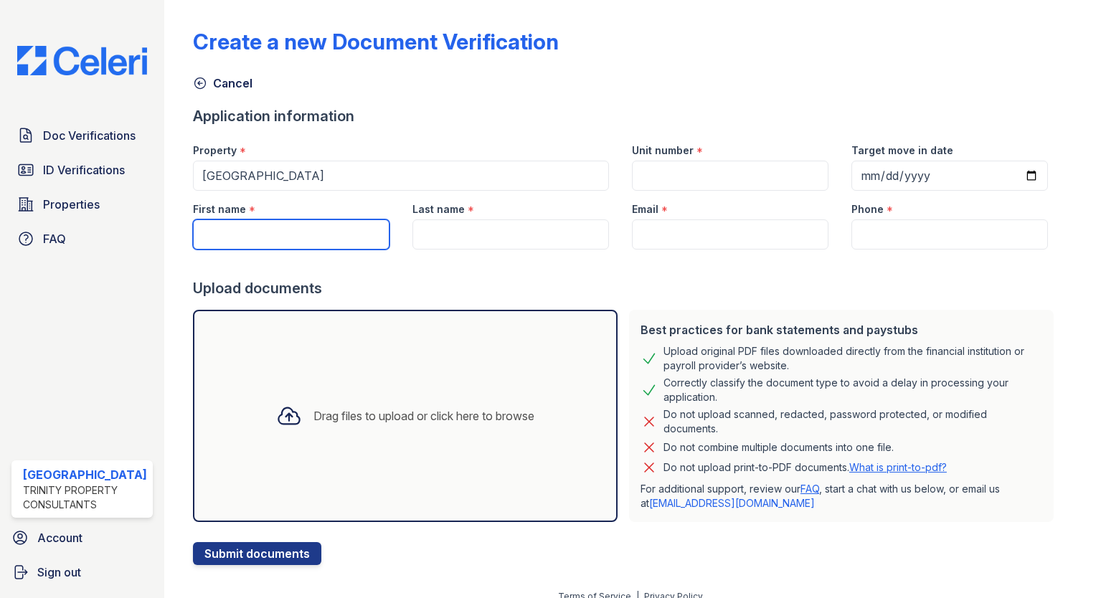
click at [300, 243] on input "First name" at bounding box center [291, 235] width 197 height 30
type input "[PERSON_NAME]"
type input "2009B"
type input "[DATE]"
type input "Chrzastowski"
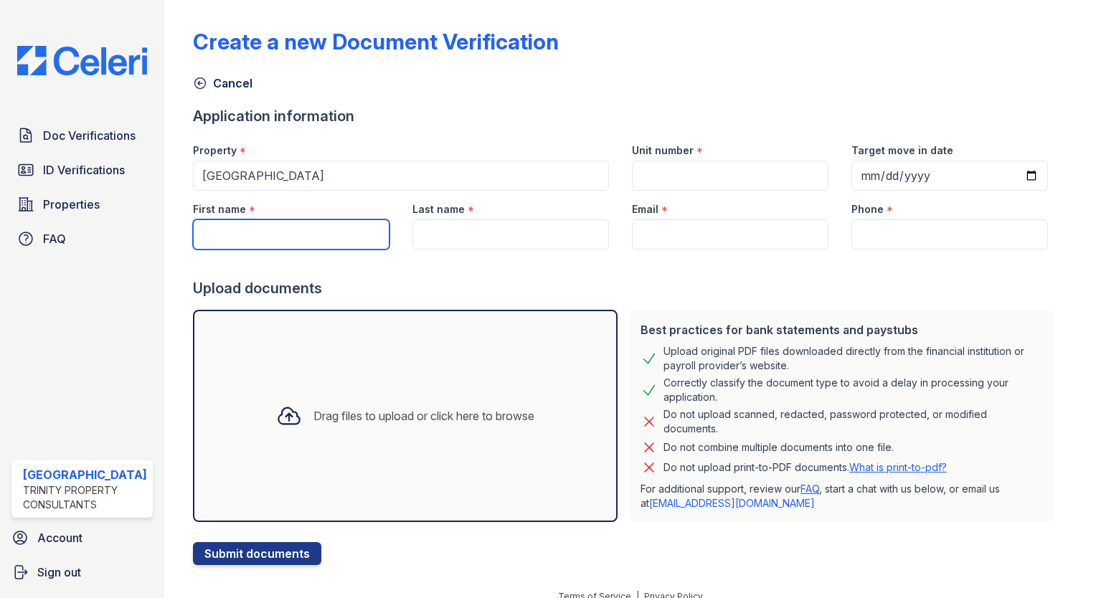
type input "[EMAIL_ADDRESS][DOMAIN_NAME]"
type input "[PHONE_NUMBER]"
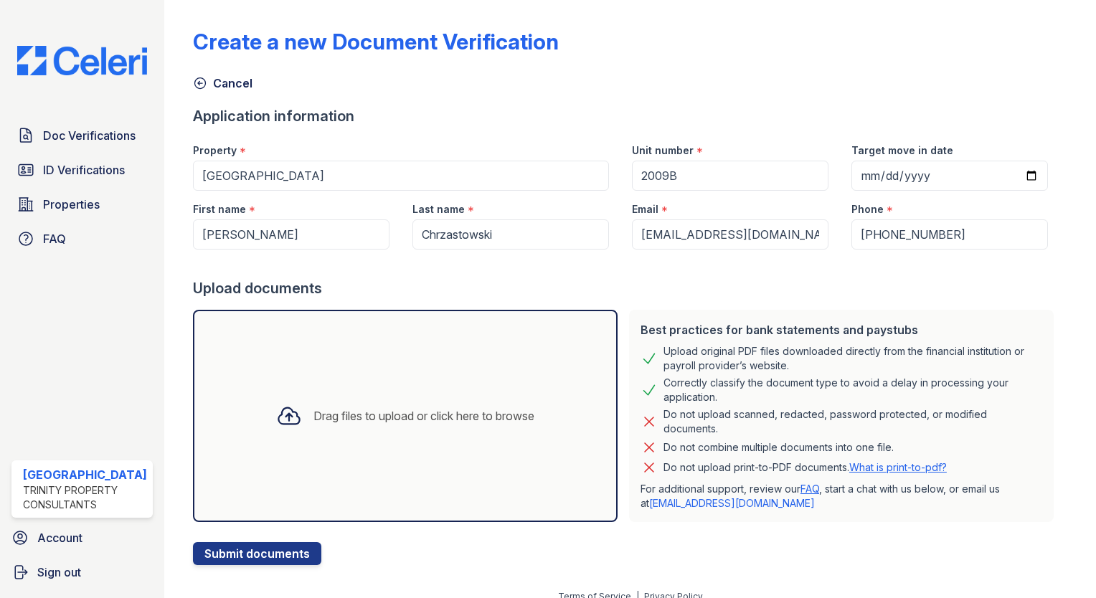
click at [382, 389] on div "Drag files to upload or click here to browse" at bounding box center [405, 416] width 425 height 212
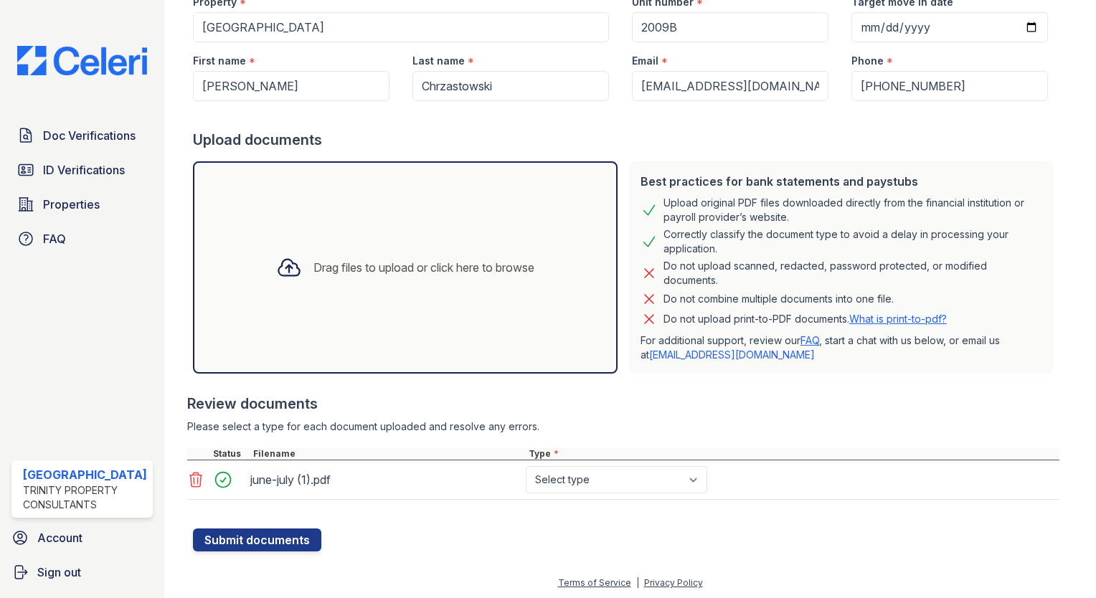
scroll to position [149, 0]
click at [570, 472] on select "Select type Paystub Bank Statement Offer Letter Tax Documents Benefit Award Let…" at bounding box center [617, 479] width 182 height 27
select select "bank_statement"
click at [526, 466] on select "Select type Paystub Bank Statement Offer Letter Tax Documents Benefit Award Let…" at bounding box center [617, 479] width 182 height 27
click at [249, 530] on button "Submit documents" at bounding box center [257, 539] width 128 height 23
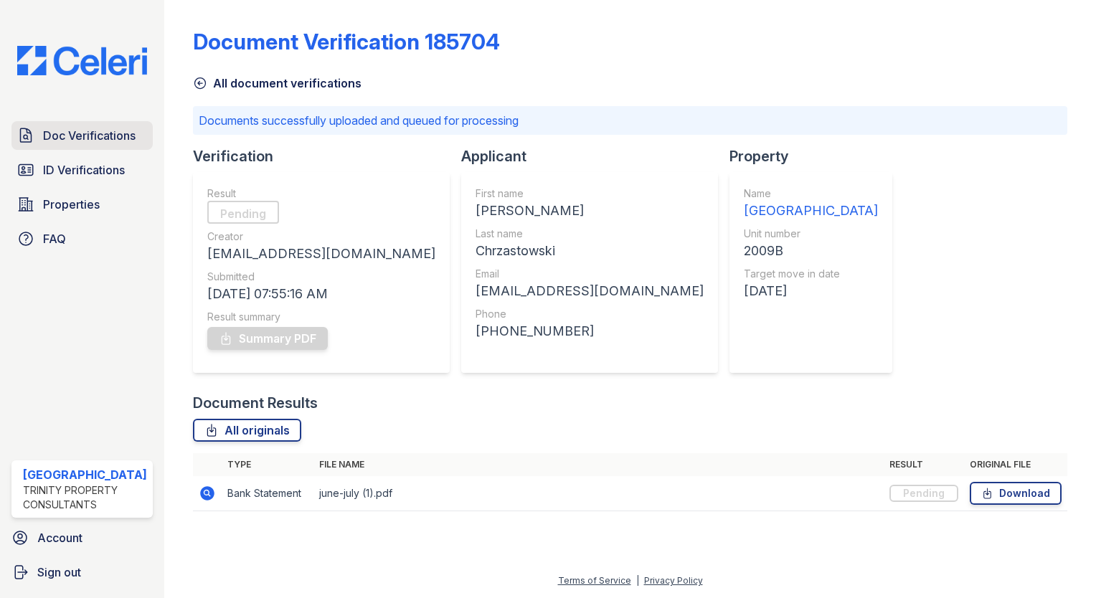
click at [50, 121] on link "Doc Verifications" at bounding box center [81, 135] width 141 height 29
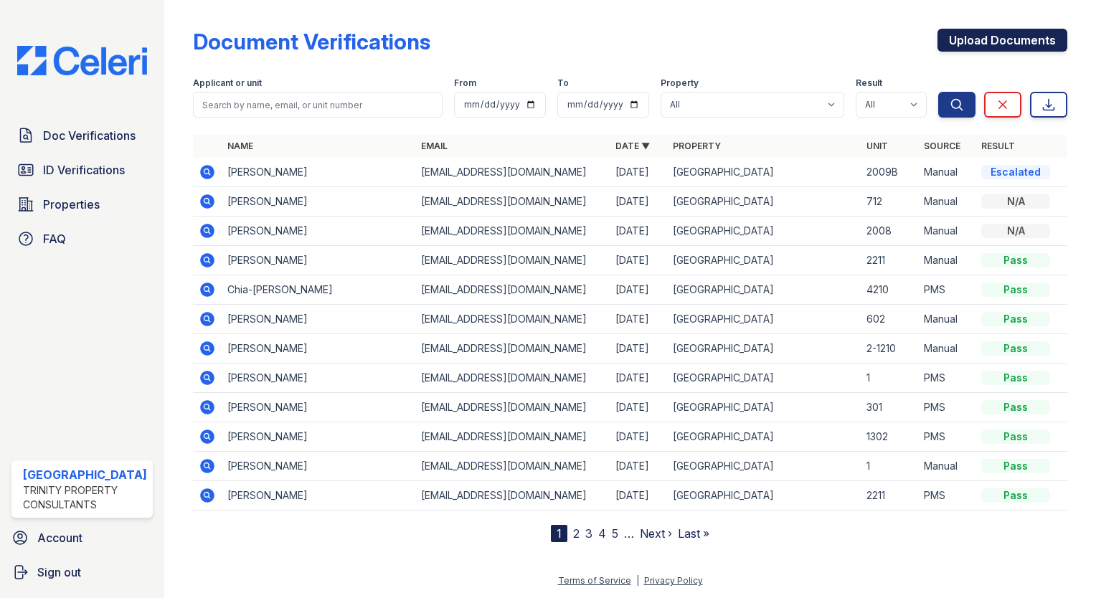
click at [972, 35] on link "Upload Documents" at bounding box center [1003, 40] width 130 height 23
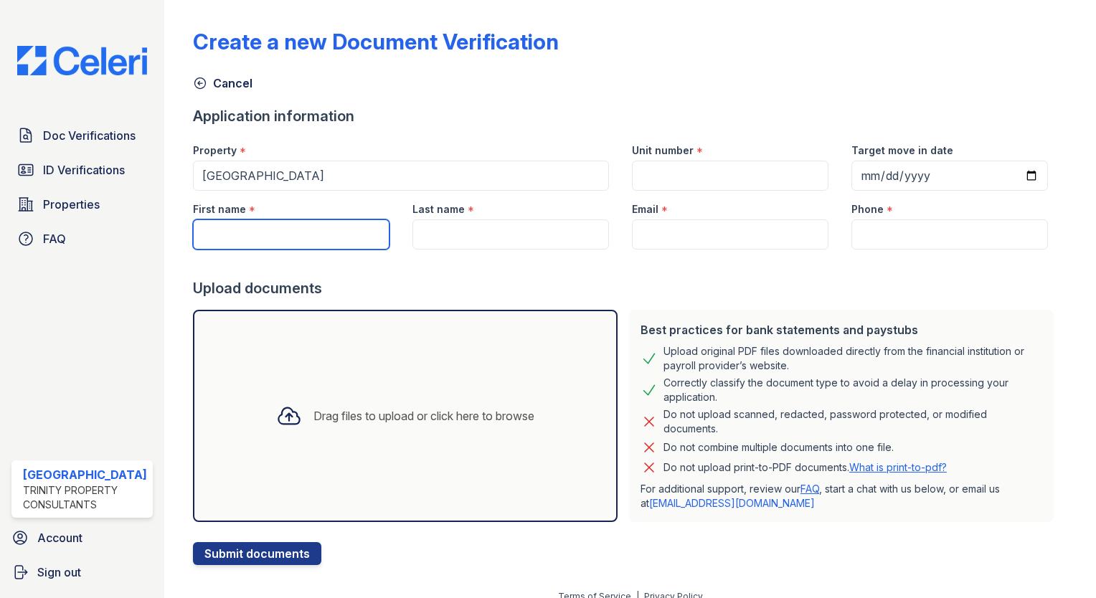
click at [305, 237] on input "First name" at bounding box center [291, 235] width 197 height 30
type input "[PERSON_NAME]"
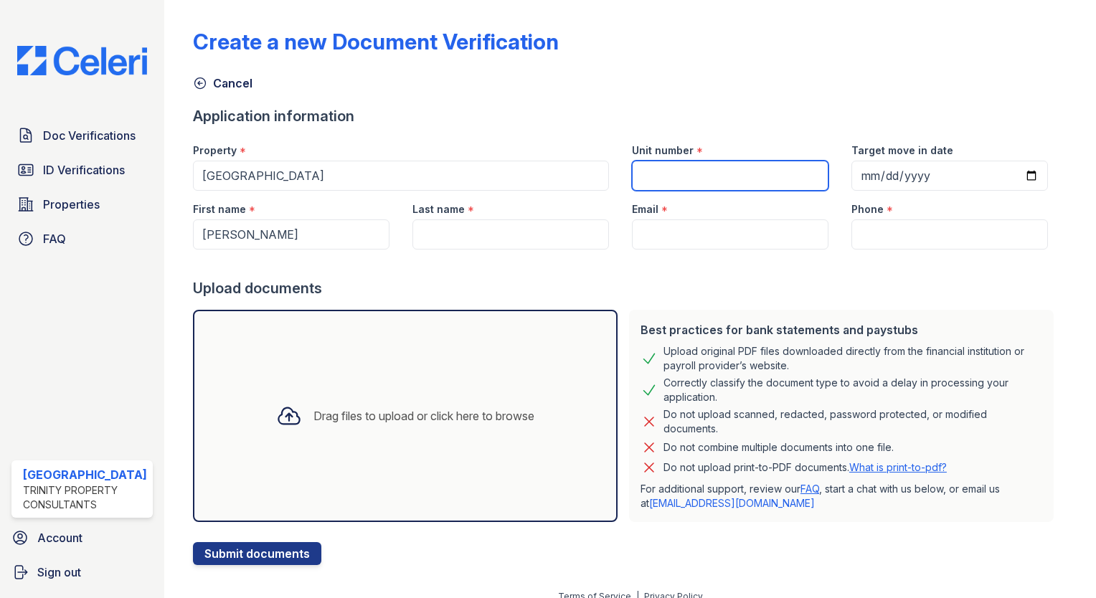
type input "2009B"
type input "[DATE]"
type input "Chrzastowski"
type input "[EMAIL_ADDRESS][DOMAIN_NAME]"
type input "[PHONE_NUMBER]"
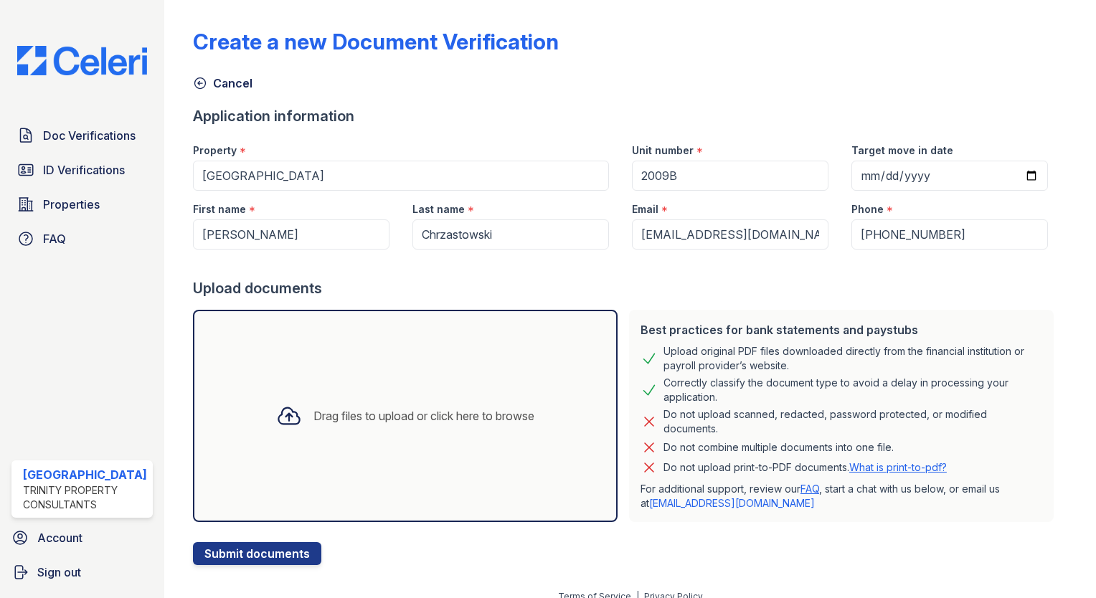
click at [407, 423] on div "Drag files to upload or click here to browse" at bounding box center [424, 415] width 221 height 17
click at [344, 373] on div "Drag files to upload or click here to browse" at bounding box center [405, 416] width 425 height 212
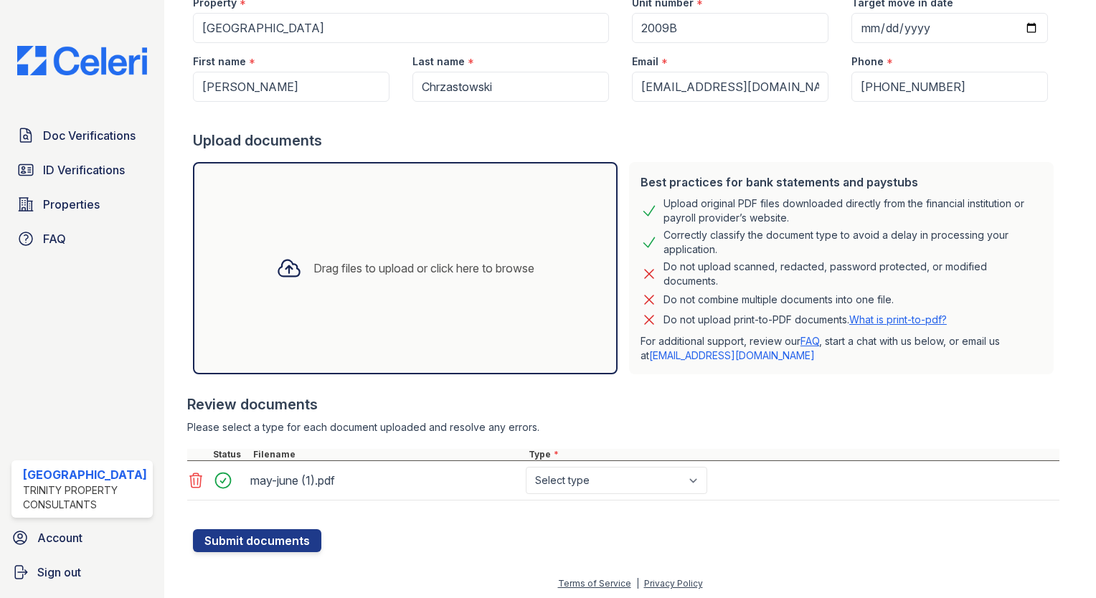
scroll to position [149, 0]
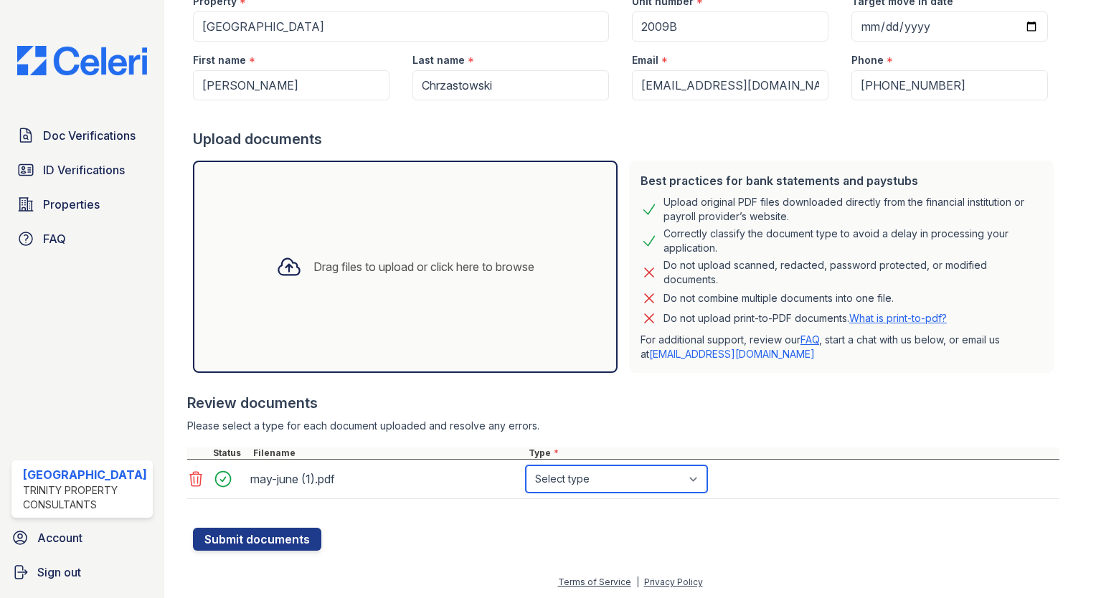
click at [597, 477] on select "Select type Paystub Bank Statement Offer Letter Tax Documents Benefit Award Let…" at bounding box center [617, 479] width 182 height 27
select select "bank_statement"
click at [526, 466] on select "Select type Paystub Bank Statement Offer Letter Tax Documents Benefit Award Let…" at bounding box center [617, 479] width 182 height 27
click at [260, 532] on button "Submit documents" at bounding box center [257, 539] width 128 height 23
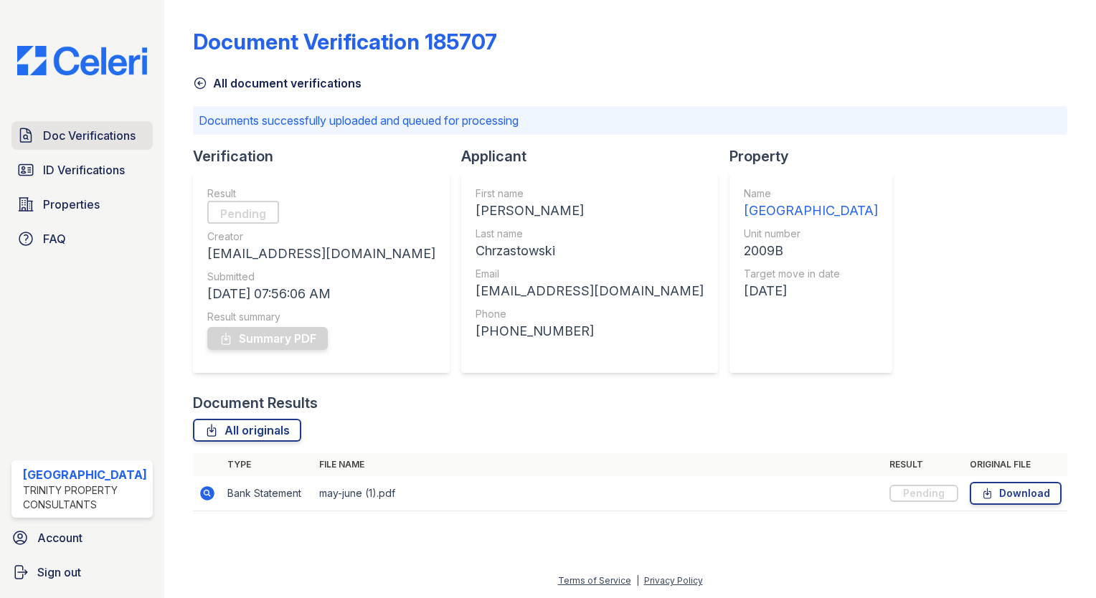
click at [80, 123] on link "Doc Verifications" at bounding box center [81, 135] width 141 height 29
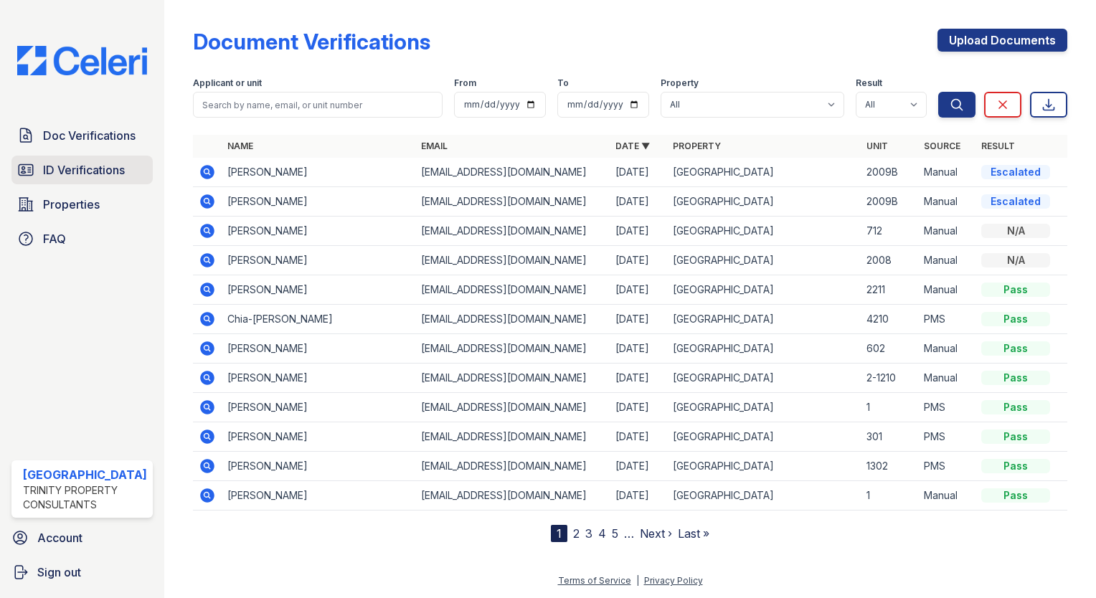
click at [86, 161] on span "ID Verifications" at bounding box center [84, 169] width 82 height 17
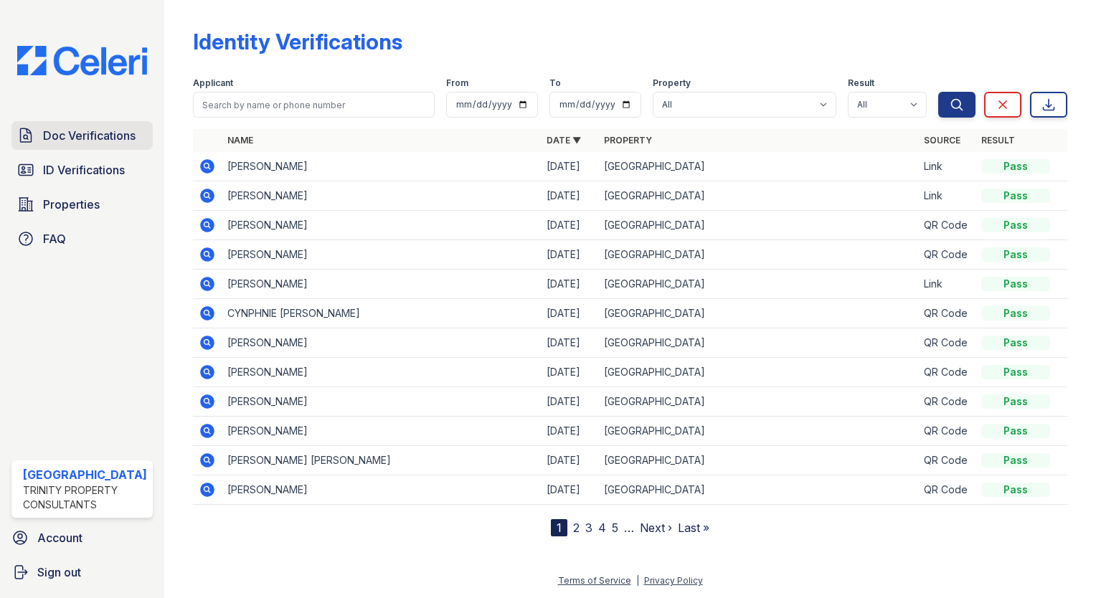
click at [87, 143] on link "Doc Verifications" at bounding box center [81, 135] width 141 height 29
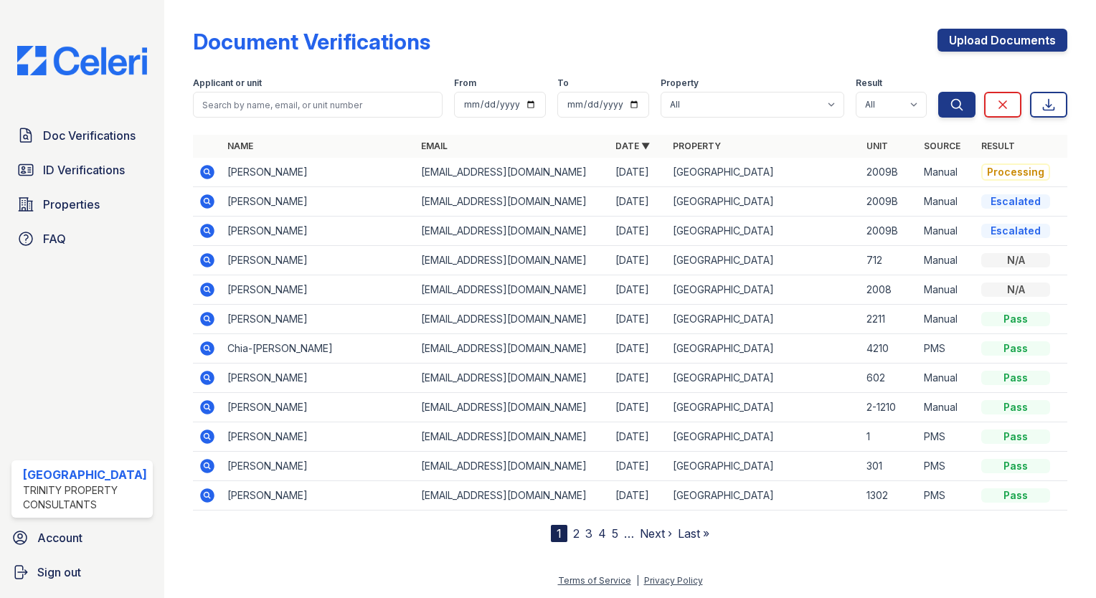
click at [1026, 200] on div "Escalated" at bounding box center [1015, 201] width 69 height 14
click at [1002, 229] on div "Escalated" at bounding box center [1015, 231] width 69 height 14
click at [37, 163] on link "ID Verifications" at bounding box center [81, 170] width 141 height 29
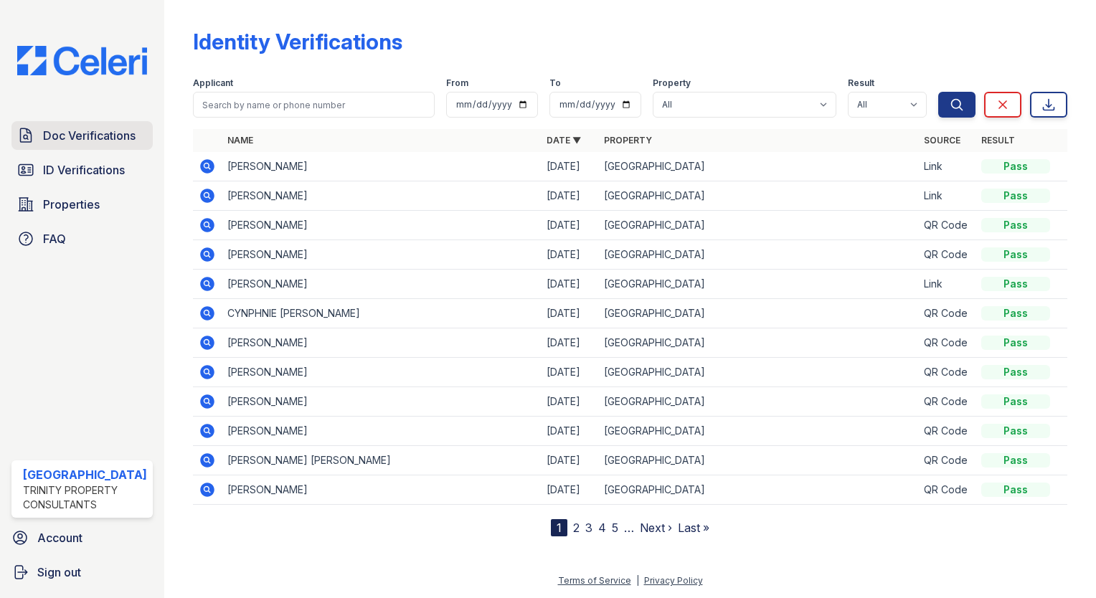
click at [65, 133] on span "Doc Verifications" at bounding box center [89, 135] width 93 height 17
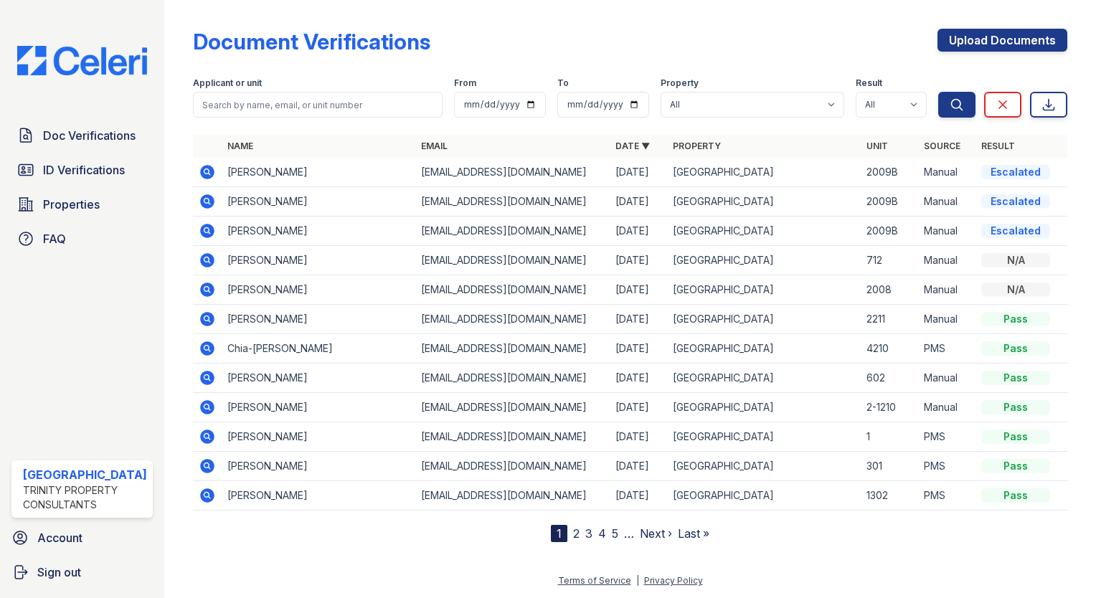
click at [1016, 169] on div "Escalated" at bounding box center [1015, 172] width 69 height 14
click at [71, 168] on span "ID Verifications" at bounding box center [84, 169] width 82 height 17
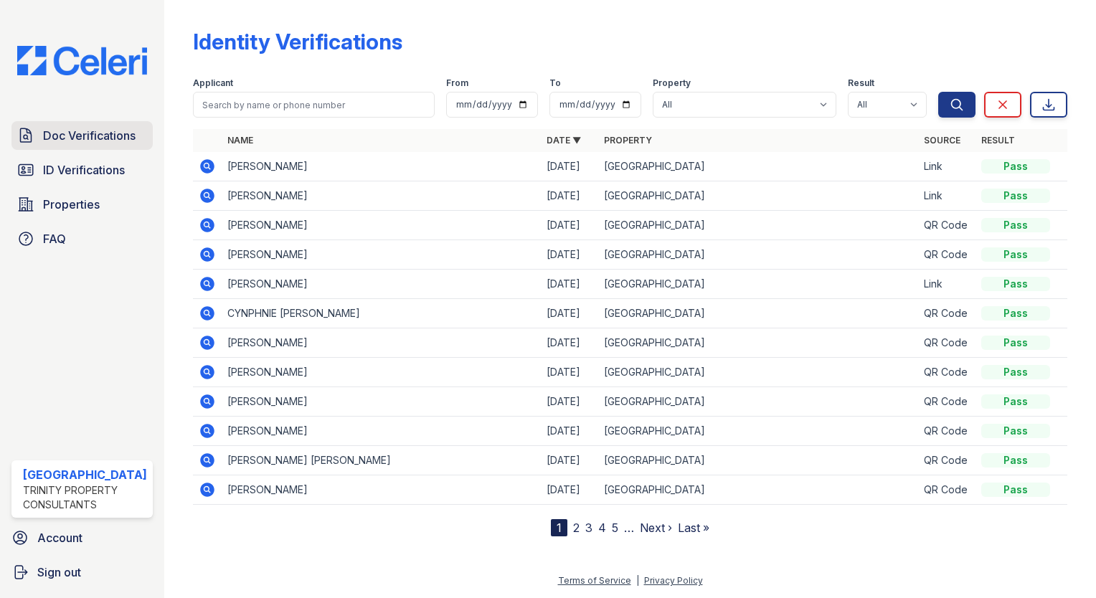
click at [75, 145] on link "Doc Verifications" at bounding box center [81, 135] width 141 height 29
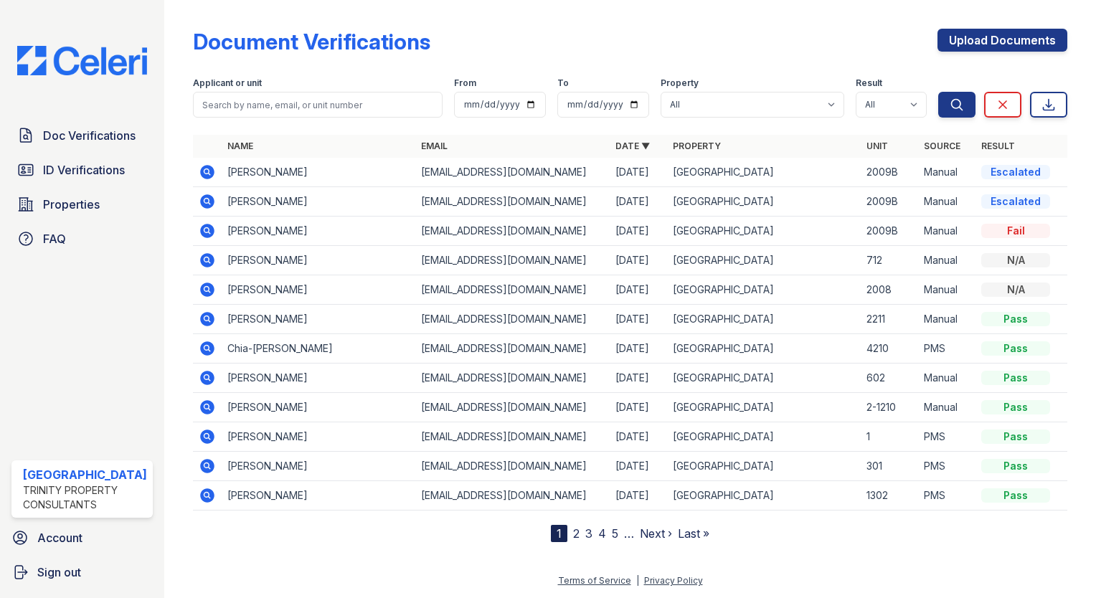
click at [1007, 227] on div "Fail" at bounding box center [1015, 231] width 69 height 14
click at [83, 164] on span "ID Verifications" at bounding box center [84, 169] width 82 height 17
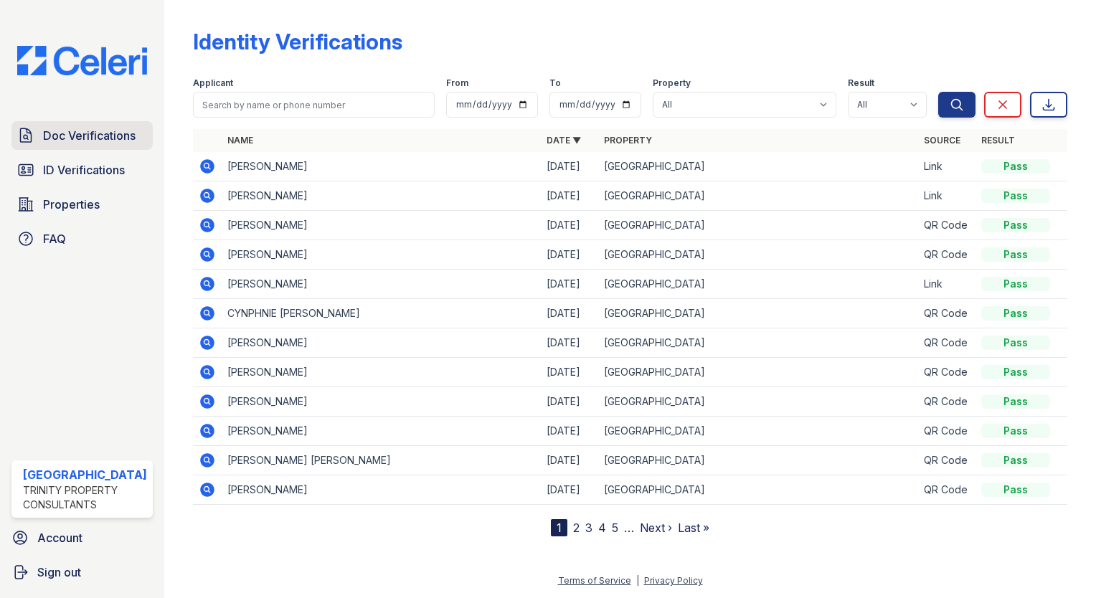
click at [89, 135] on span "Doc Verifications" at bounding box center [89, 135] width 93 height 17
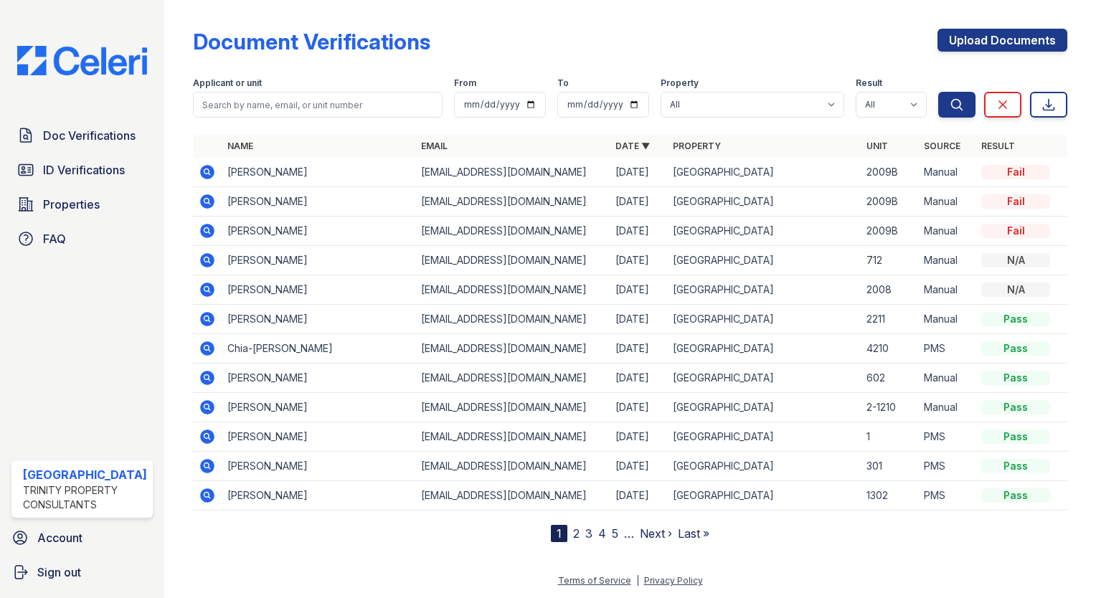
click at [1014, 168] on div "Fail" at bounding box center [1015, 172] width 69 height 14
click at [854, 179] on td "[GEOGRAPHIC_DATA]" at bounding box center [764, 172] width 194 height 29
click at [202, 170] on icon at bounding box center [207, 172] width 17 height 17
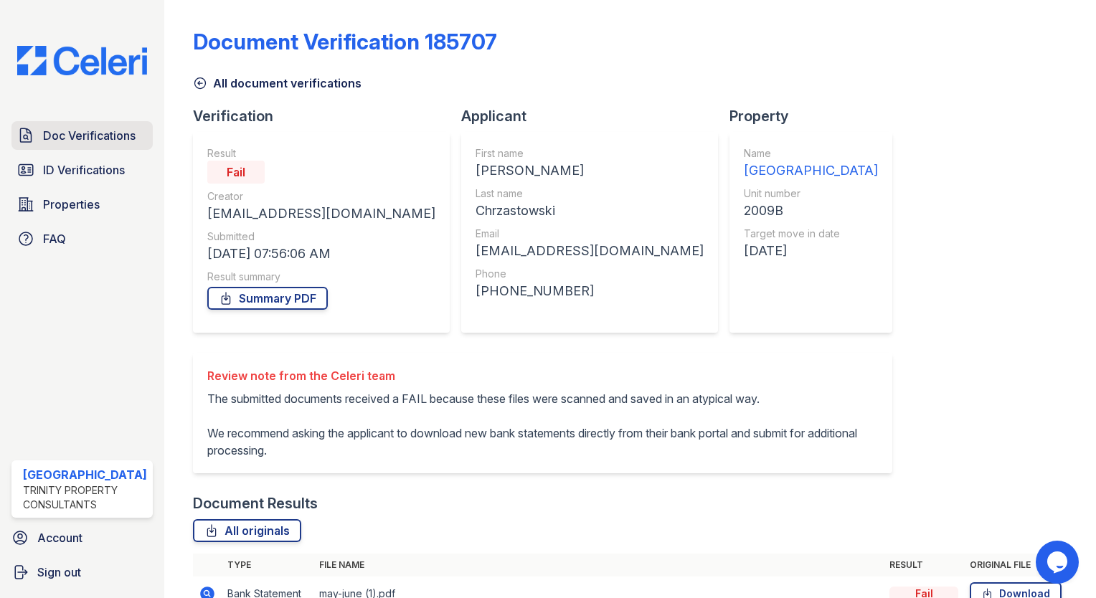
click at [101, 140] on span "Doc Verifications" at bounding box center [89, 135] width 93 height 17
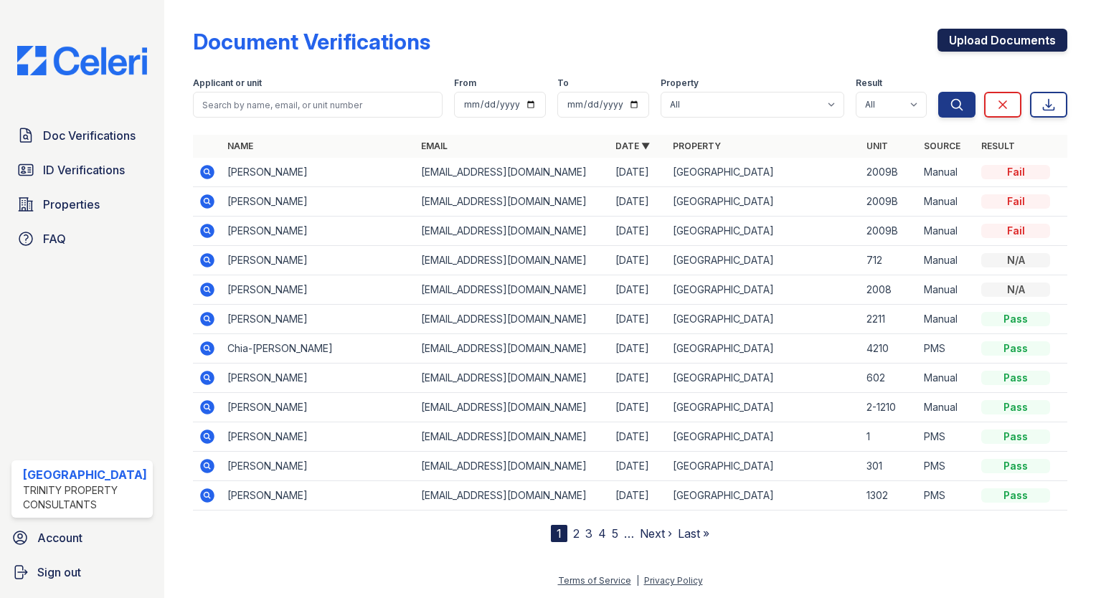
click at [974, 44] on link "Upload Documents" at bounding box center [1003, 40] width 130 height 23
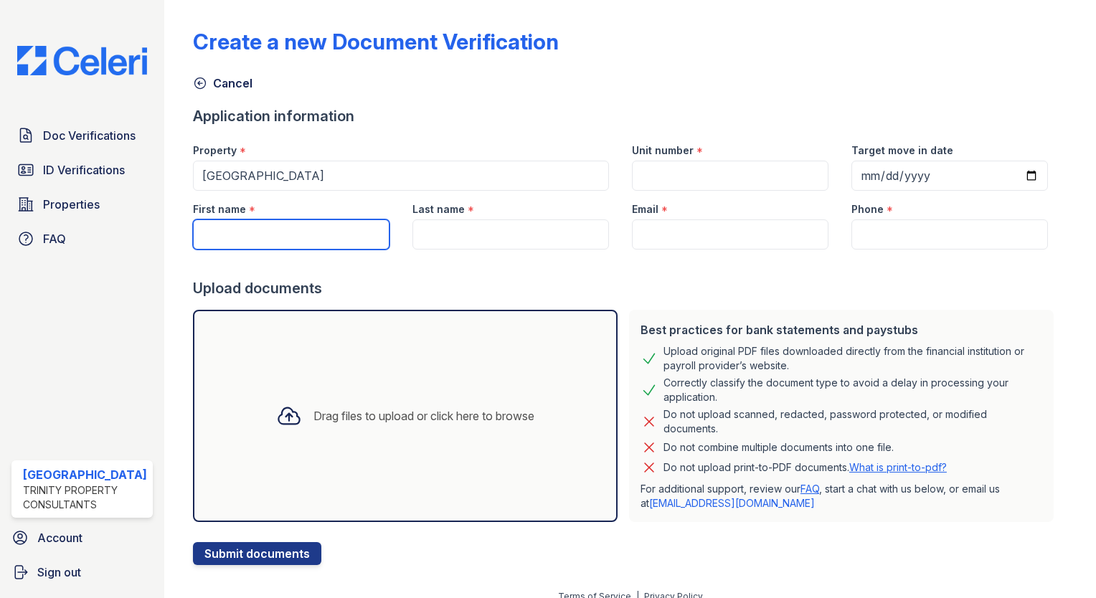
click at [262, 243] on input "First name" at bounding box center [291, 235] width 197 height 30
type input "[PERSON_NAME]"
type input "2009B"
type input "[DATE]"
type input "Chrzastowski"
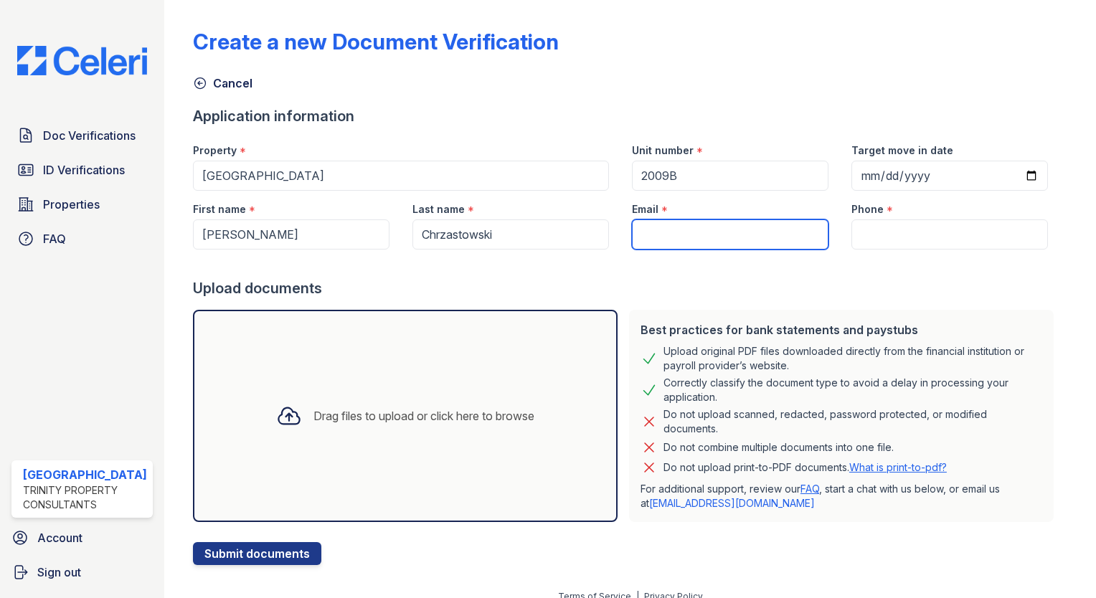
type input "[EMAIL_ADDRESS][DOMAIN_NAME]"
type input "[PHONE_NUMBER]"
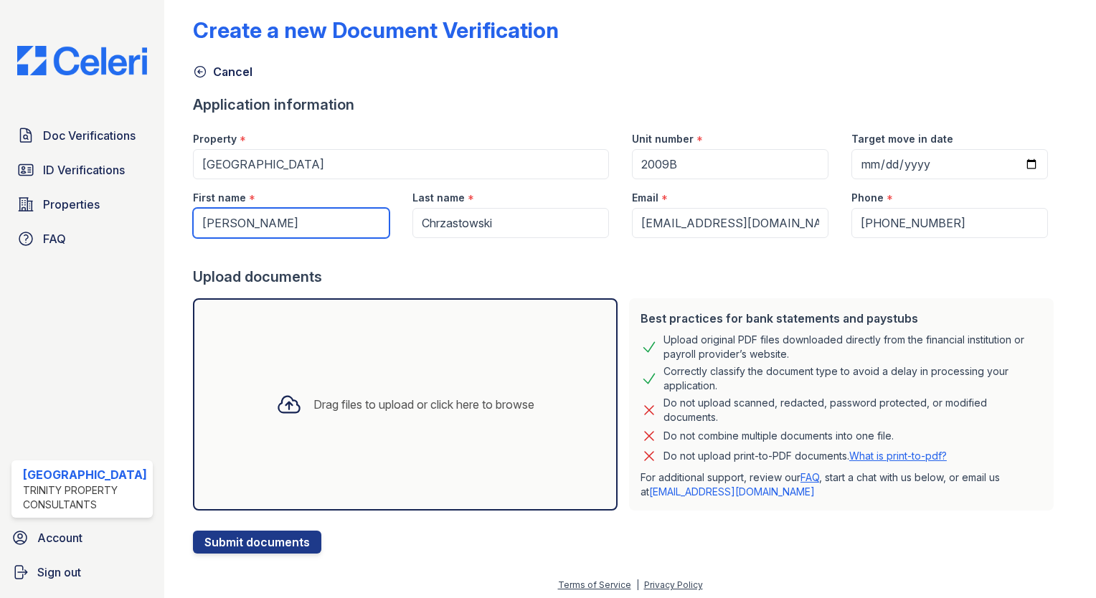
scroll to position [14, 0]
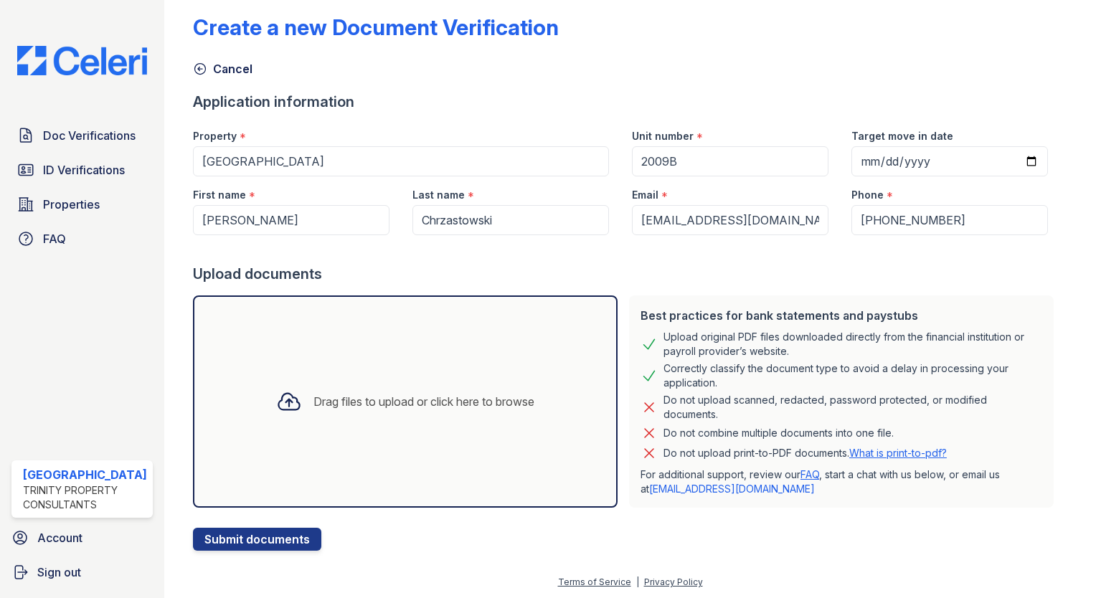
click at [384, 398] on div "Drag files to upload or click here to browse" at bounding box center [424, 401] width 221 height 17
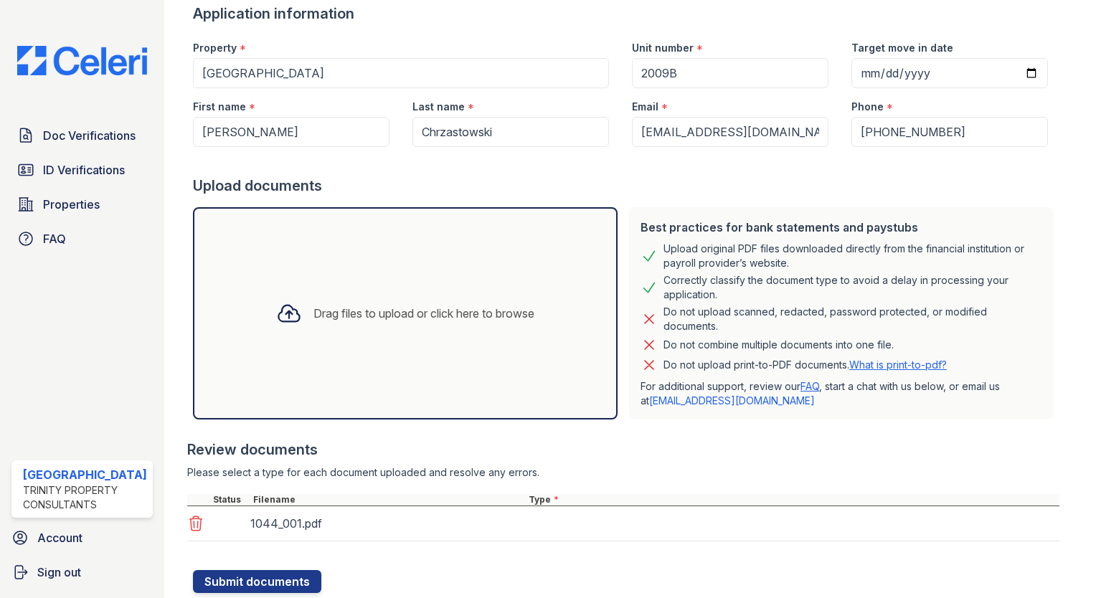
scroll to position [145, 0]
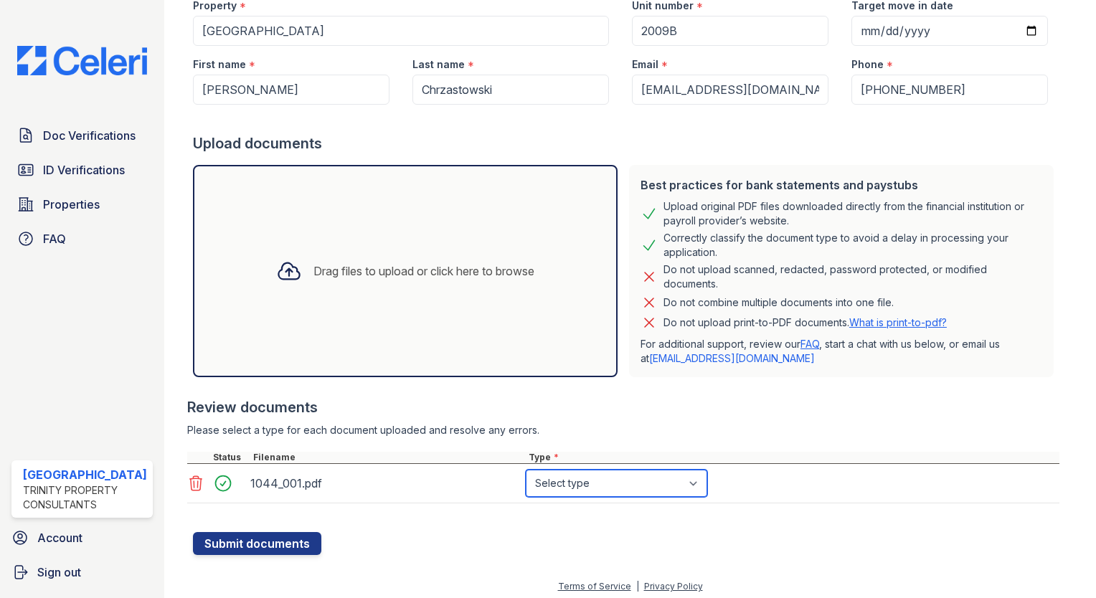
click at [574, 481] on select "Select type Paystub Bank Statement Offer Letter Tax Documents Benefit Award Let…" at bounding box center [617, 483] width 182 height 27
select select "bank_statement"
click at [526, 470] on select "Select type Paystub Bank Statement Offer Letter Tax Documents Benefit Award Let…" at bounding box center [617, 483] width 182 height 27
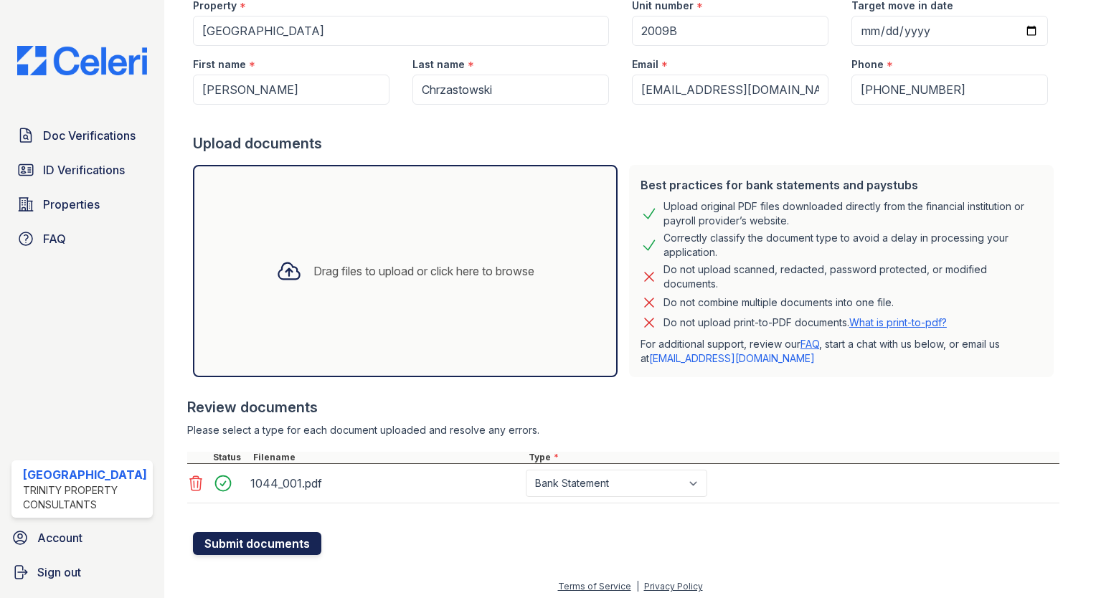
click at [246, 543] on button "Submit documents" at bounding box center [257, 543] width 128 height 23
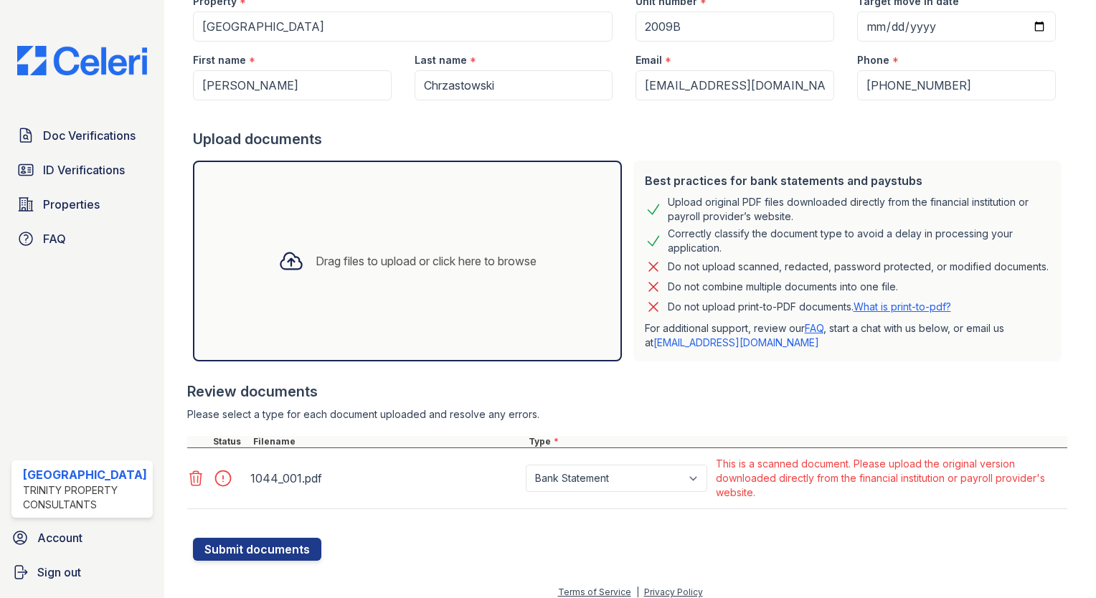
scroll to position [199, 0]
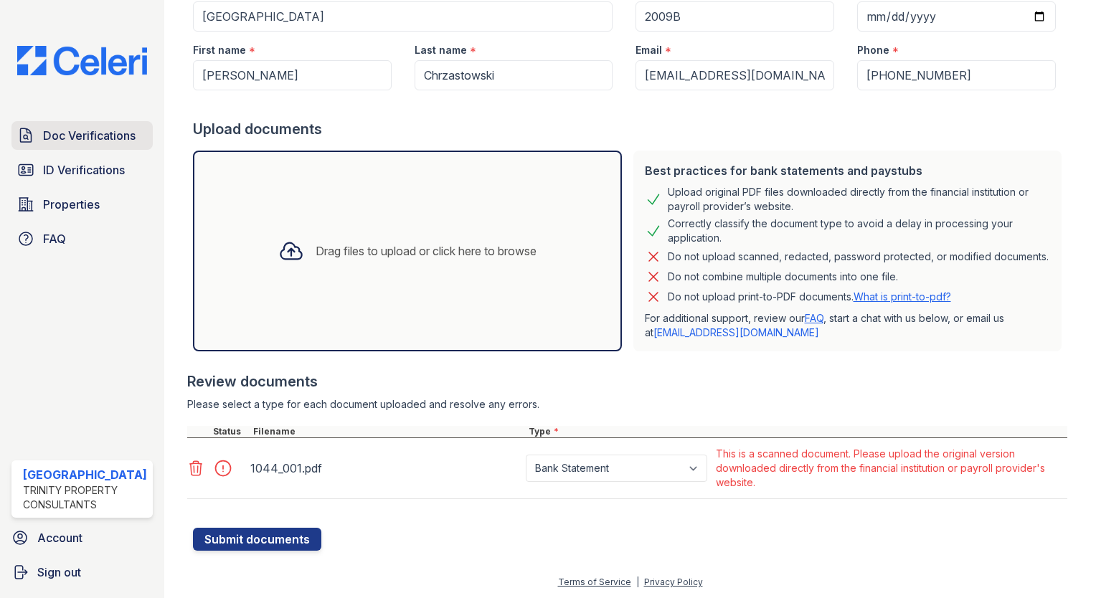
click at [88, 127] on span "Doc Verifications" at bounding box center [89, 135] width 93 height 17
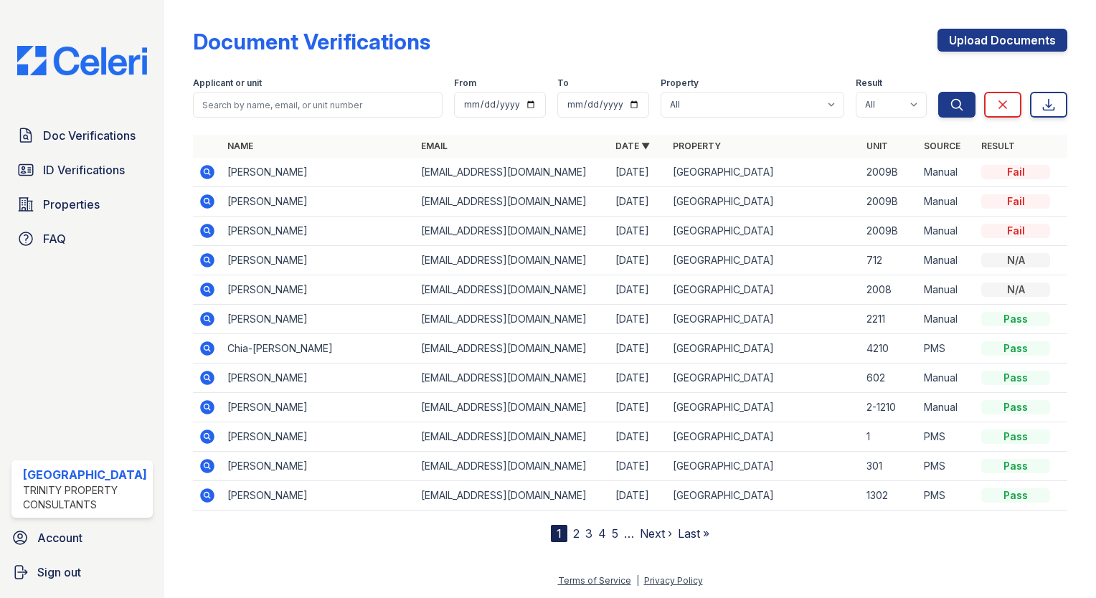
click at [114, 148] on div "Doc Verifications ID Verifications Properties FAQ" at bounding box center [82, 187] width 153 height 132
click at [114, 138] on span "Doc Verifications" at bounding box center [89, 135] width 93 height 17
click at [998, 33] on link "Upload Documents" at bounding box center [1003, 40] width 130 height 23
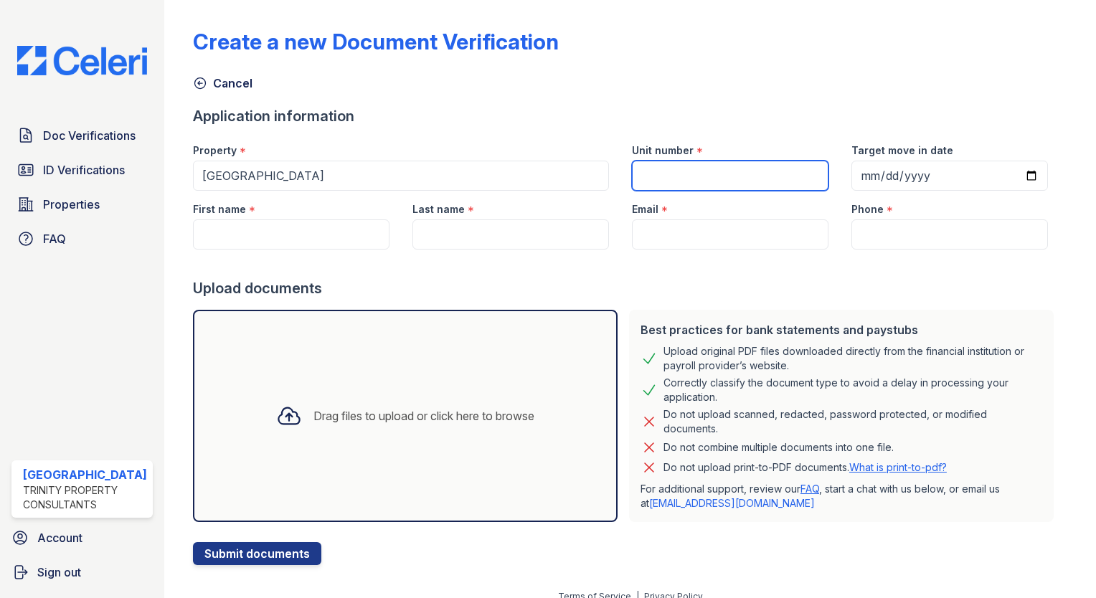
click at [745, 178] on input "Unit number" at bounding box center [730, 176] width 197 height 30
type input "2009B"
type input "[DATE]"
type input "[PERSON_NAME]"
type input "Chrzastowski"
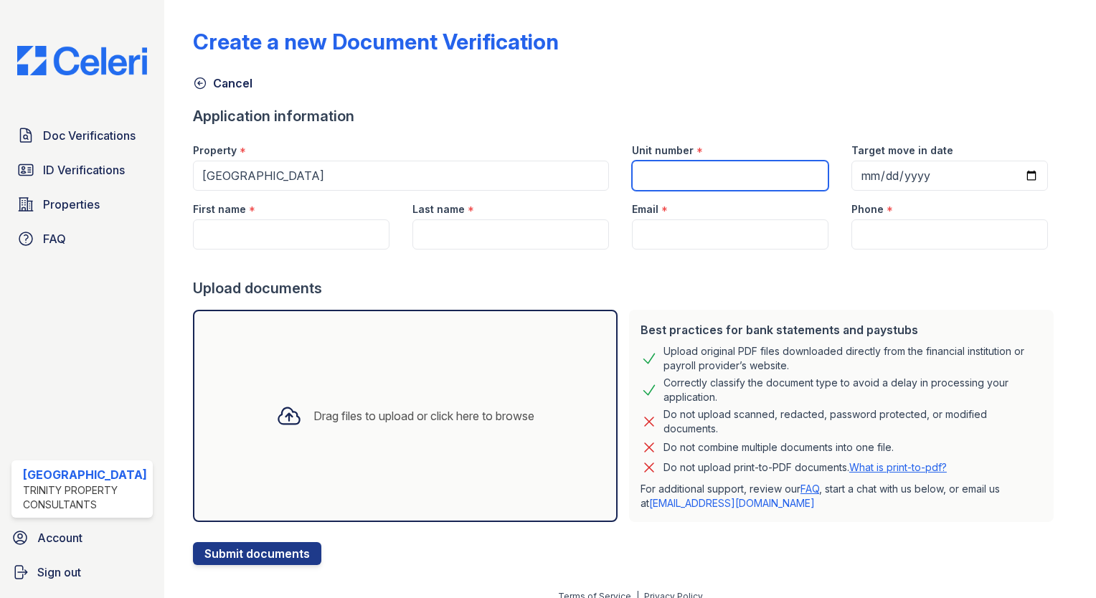
type input "[EMAIL_ADDRESS][DOMAIN_NAME]"
type input "[PHONE_NUMBER]"
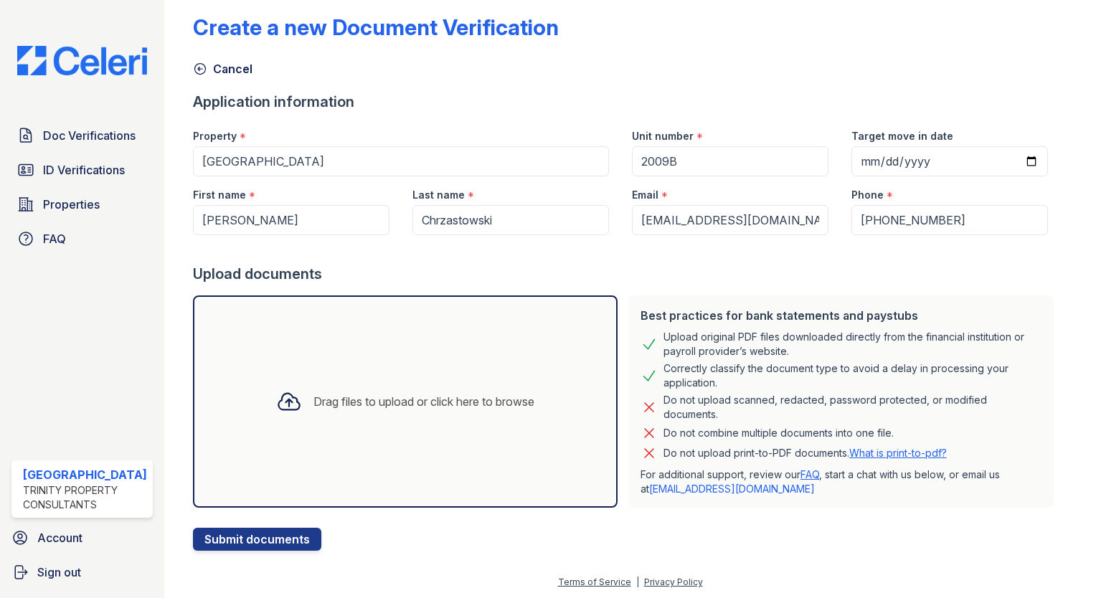
click at [391, 382] on div "Drag files to upload or click here to browse" at bounding box center [405, 401] width 281 height 49
click at [402, 390] on div "Drag files to upload or click here to browse" at bounding box center [405, 401] width 281 height 49
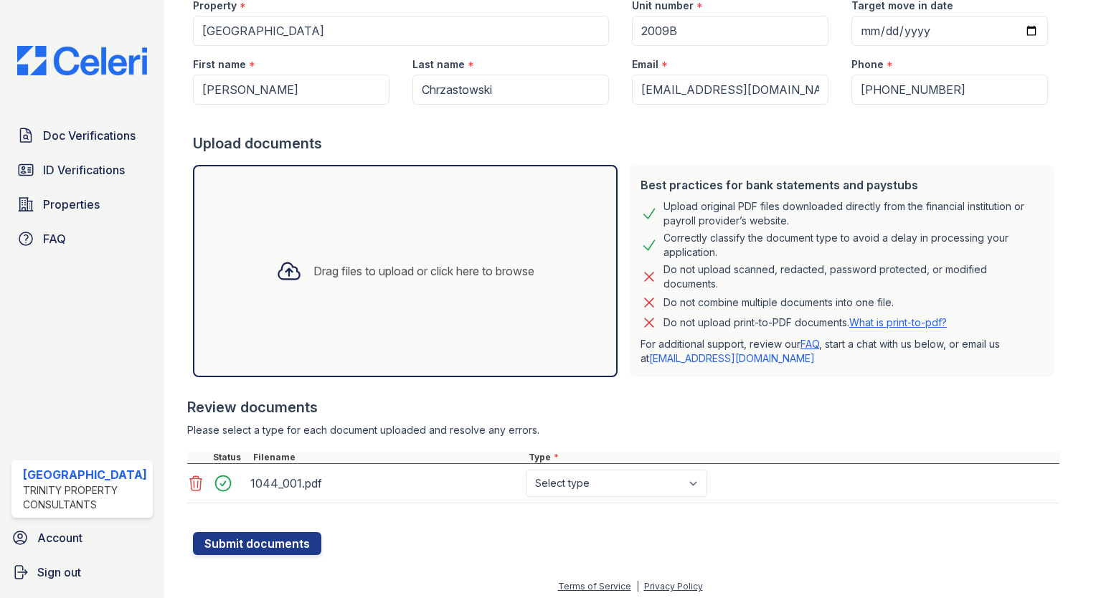
scroll to position [149, 0]
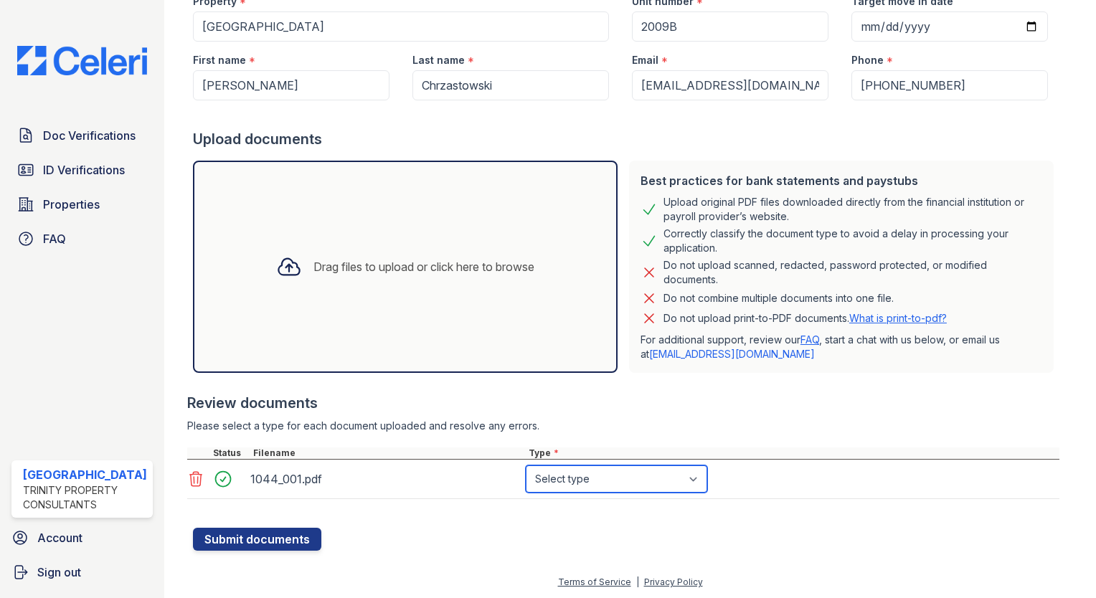
click at [548, 472] on select "Select type Paystub Bank Statement Offer Letter Tax Documents Benefit Award Let…" at bounding box center [617, 479] width 182 height 27
click at [102, 139] on span "Doc Verifications" at bounding box center [89, 135] width 93 height 17
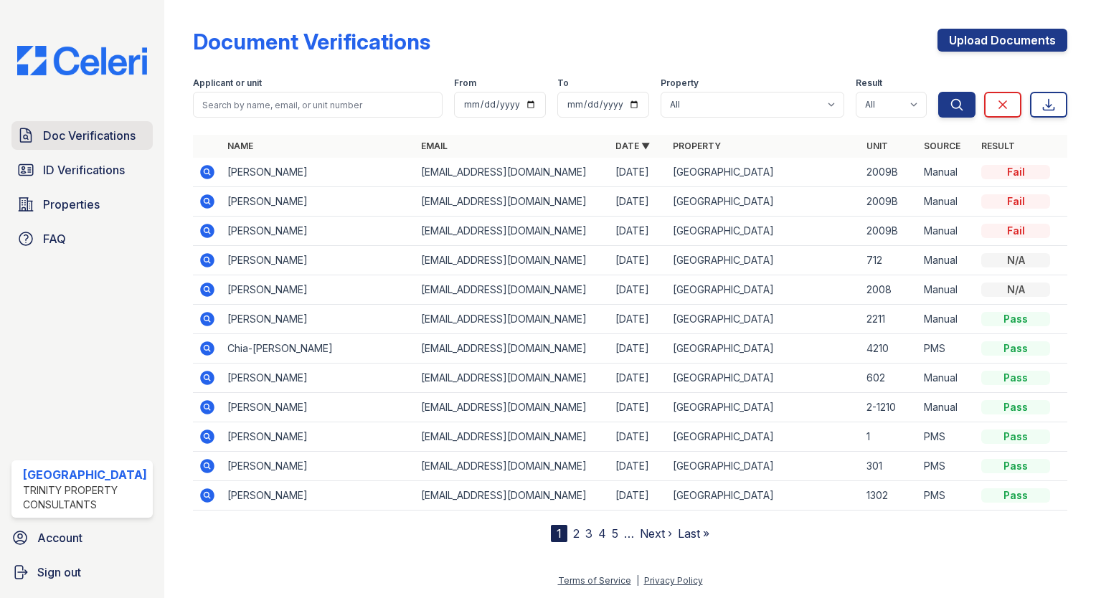
click at [84, 142] on link "Doc Verifications" at bounding box center [81, 135] width 141 height 29
click at [890, 159] on td "2009B" at bounding box center [889, 172] width 57 height 29
click at [887, 162] on td "2009B" at bounding box center [889, 172] width 57 height 29
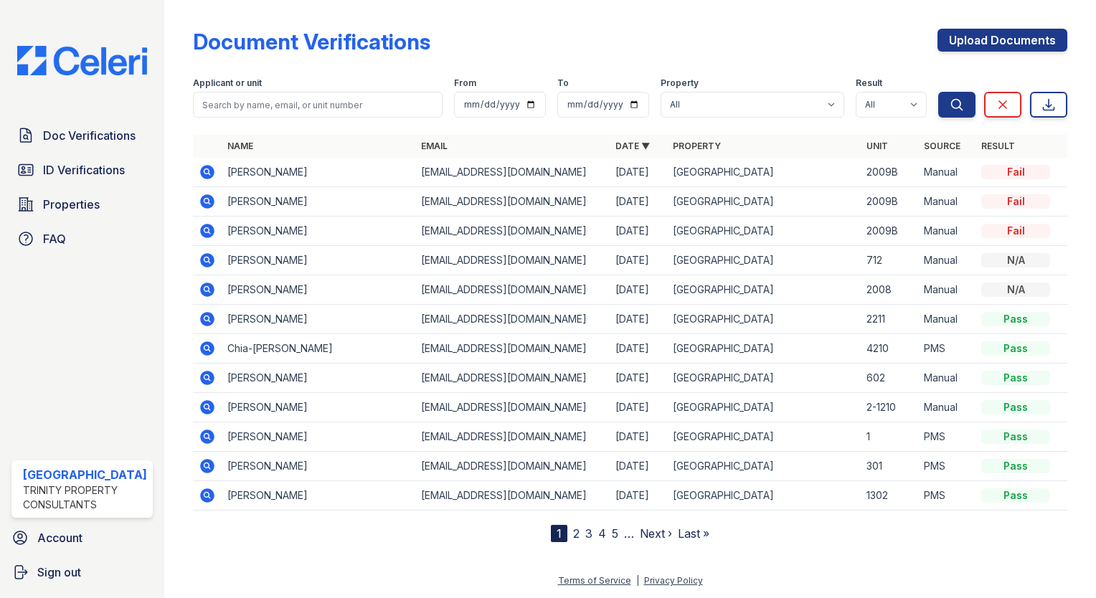
drag, startPoint x: 1009, startPoint y: 171, endPoint x: 785, endPoint y: 226, distance: 230.5
click at [785, 226] on td "[GEOGRAPHIC_DATA]" at bounding box center [764, 231] width 194 height 29
click at [80, 179] on link "ID Verifications" at bounding box center [81, 170] width 141 height 29
